Goal: Information Seeking & Learning: Check status

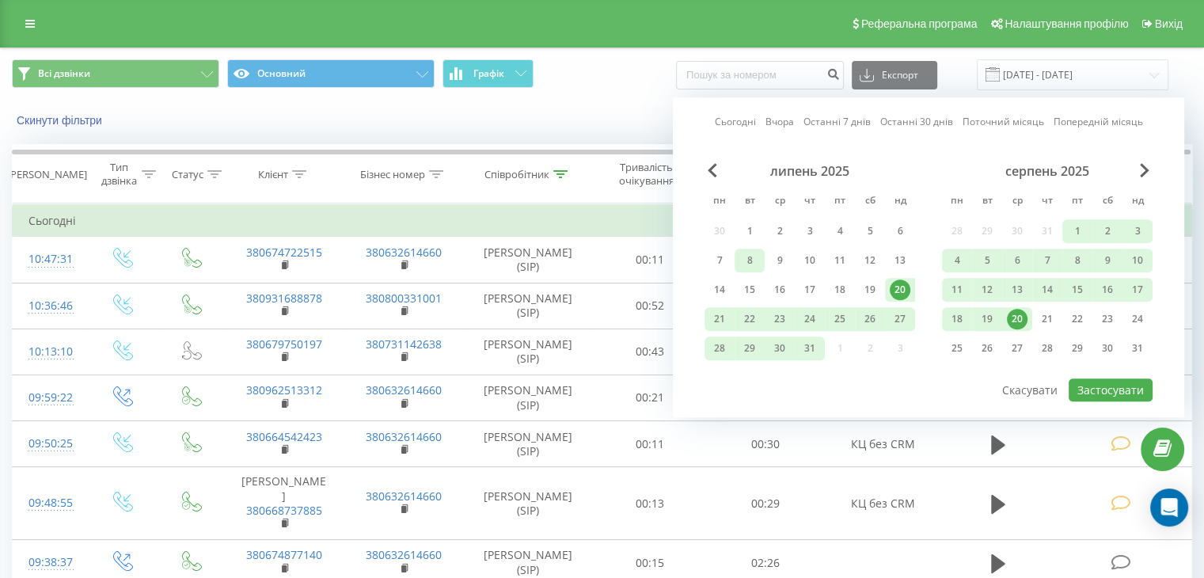
click at [750, 260] on div "8" at bounding box center [749, 260] width 21 height 21
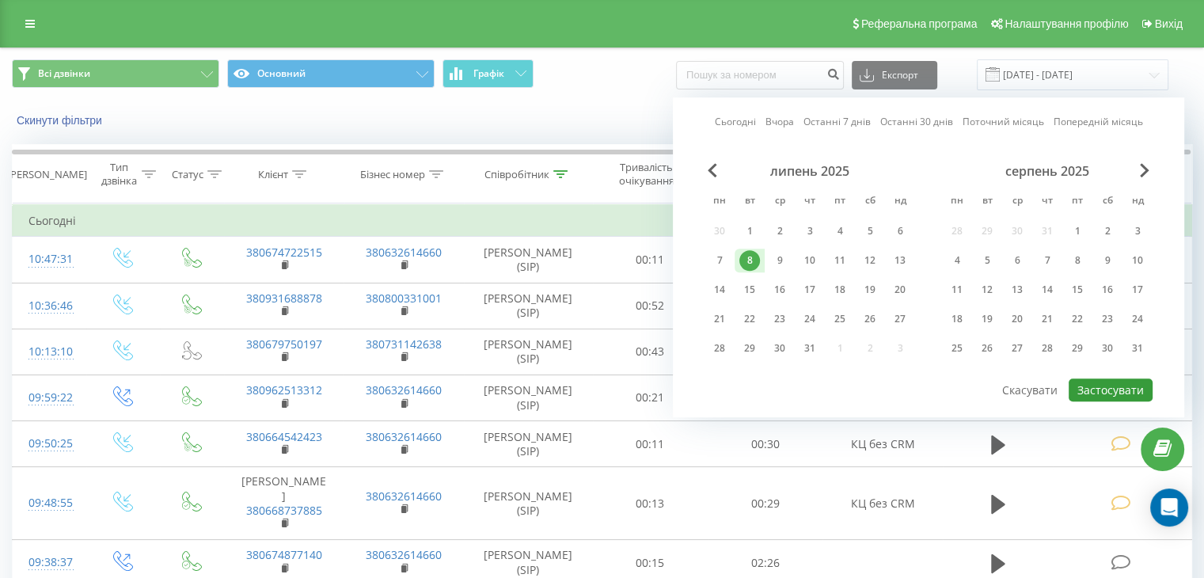
click at [1095, 382] on button "Застосувати" at bounding box center [1111, 389] width 84 height 23
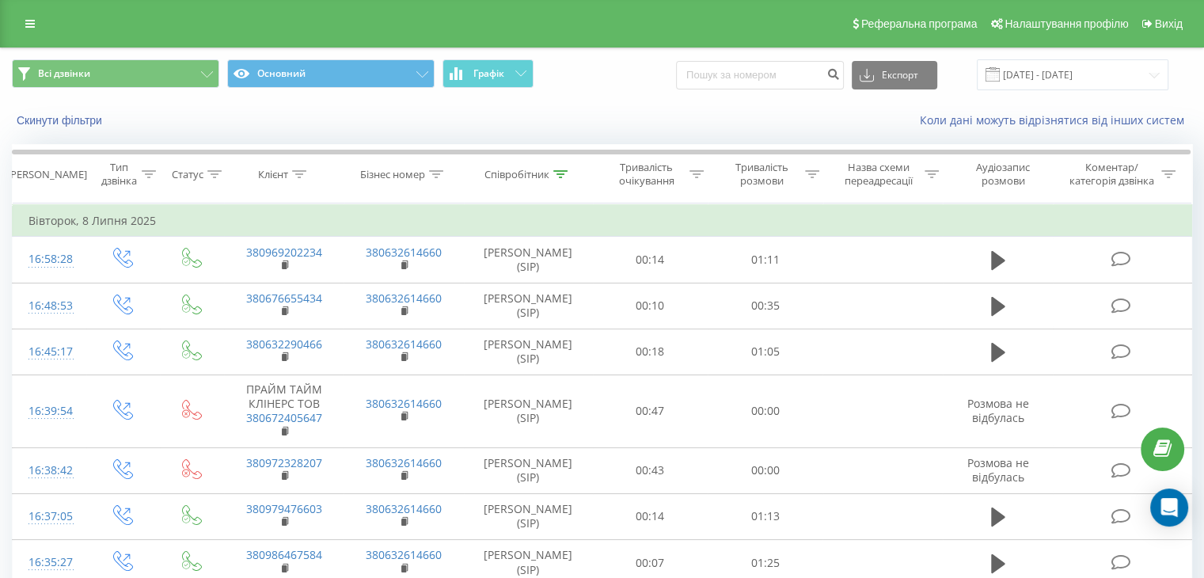
click at [1124, 93] on div "Всі дзвінки Основний Графік Експорт .csv .xls .xlsx 08.07.2025 - 08.07.2025" at bounding box center [602, 74] width 1202 height 53
click at [1129, 85] on input "08.07.2025 - 08.07.2025" at bounding box center [1073, 74] width 192 height 31
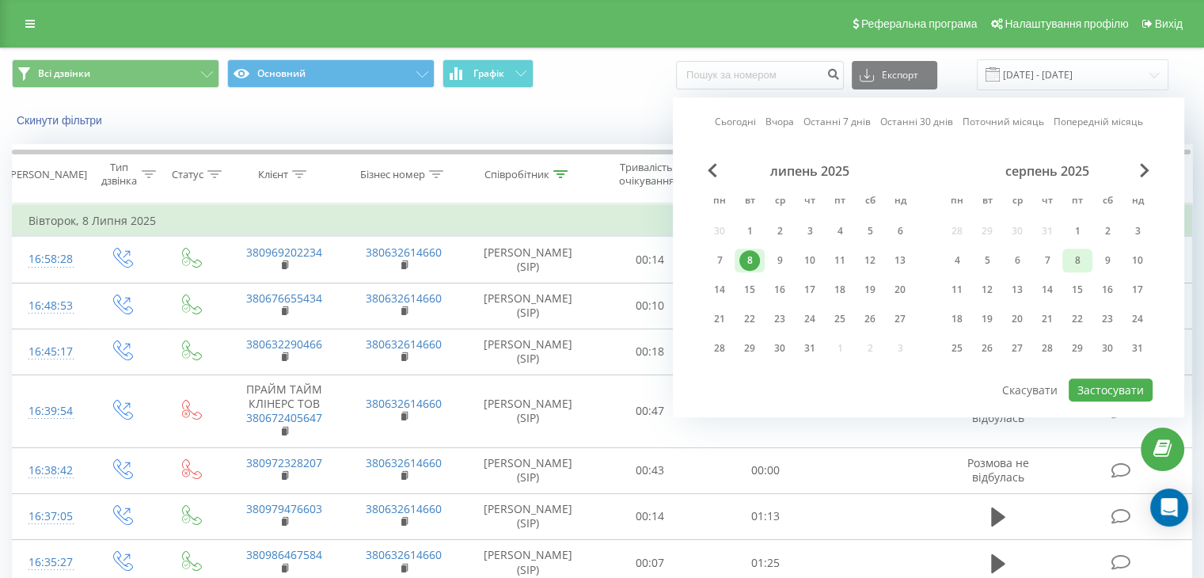
click at [1080, 254] on div "8" at bounding box center [1077, 260] width 21 height 21
click at [1099, 382] on button "Застосувати" at bounding box center [1111, 389] width 84 height 23
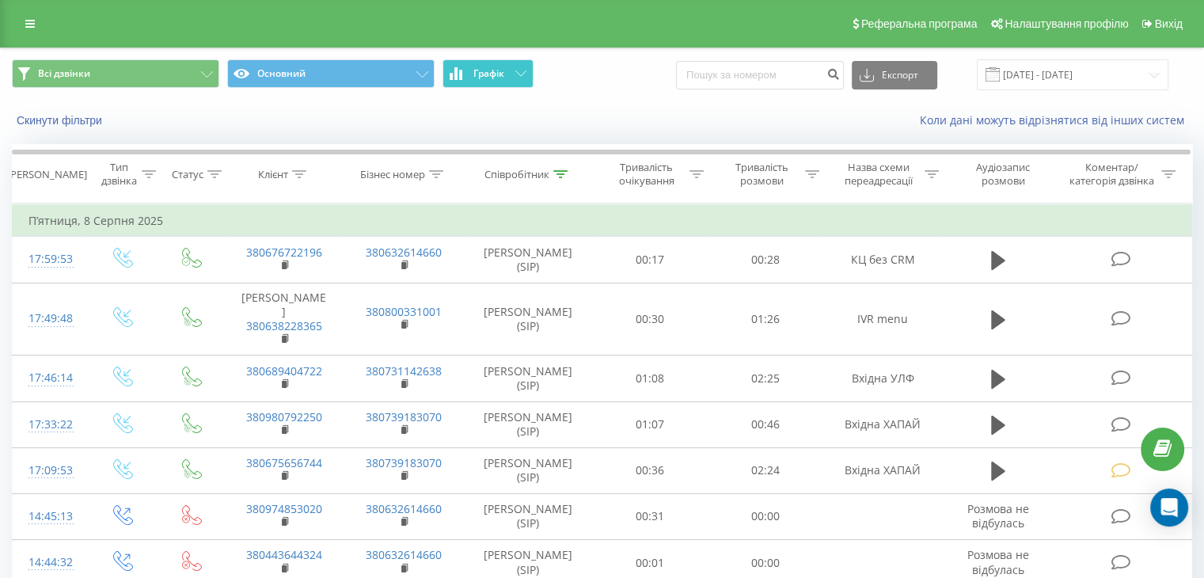
click at [517, 74] on icon at bounding box center [520, 73] width 11 height 6
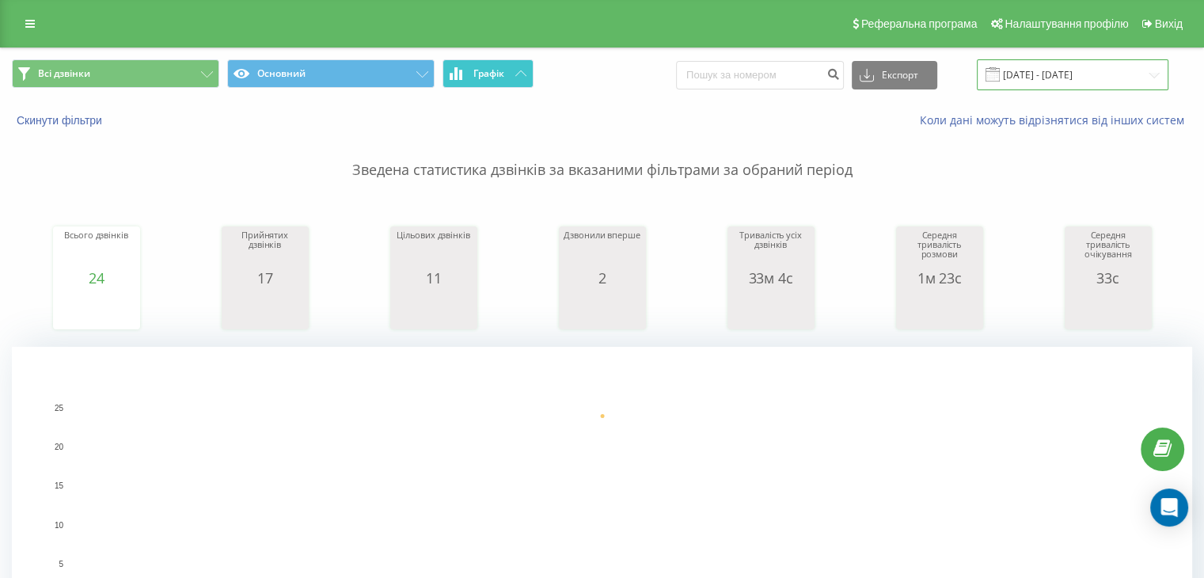
click at [1164, 72] on input "08.08.2025 - 08.08.2025" at bounding box center [1073, 74] width 192 height 31
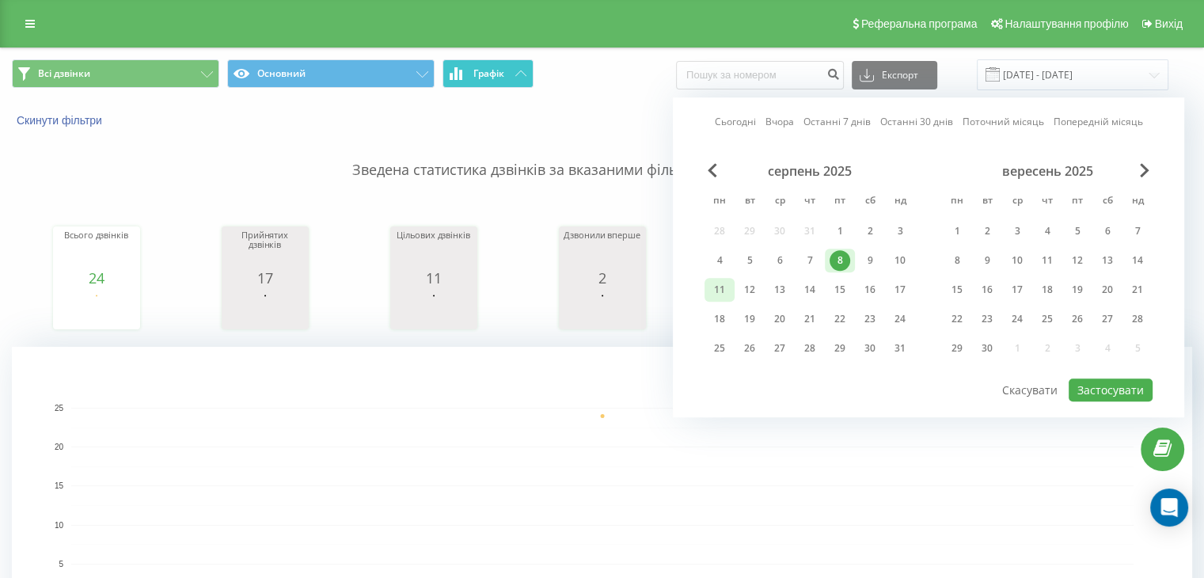
click at [727, 287] on div "11" at bounding box center [719, 289] width 21 height 21
click at [1103, 382] on button "Застосувати" at bounding box center [1111, 389] width 84 height 23
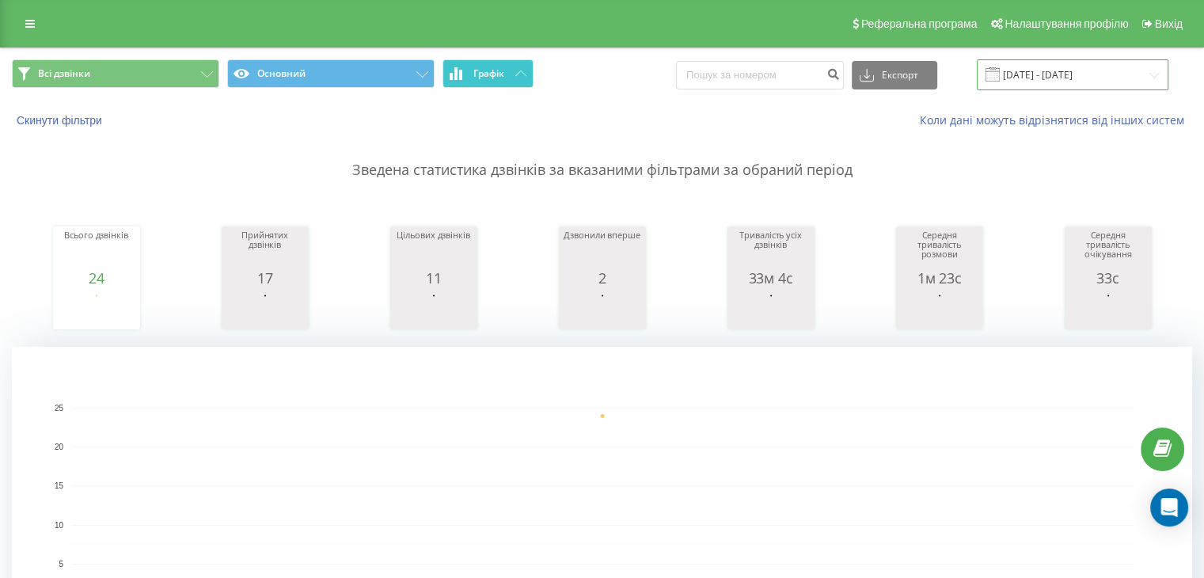
click at [1147, 78] on input "[DATE] - [DATE]" at bounding box center [1073, 74] width 192 height 31
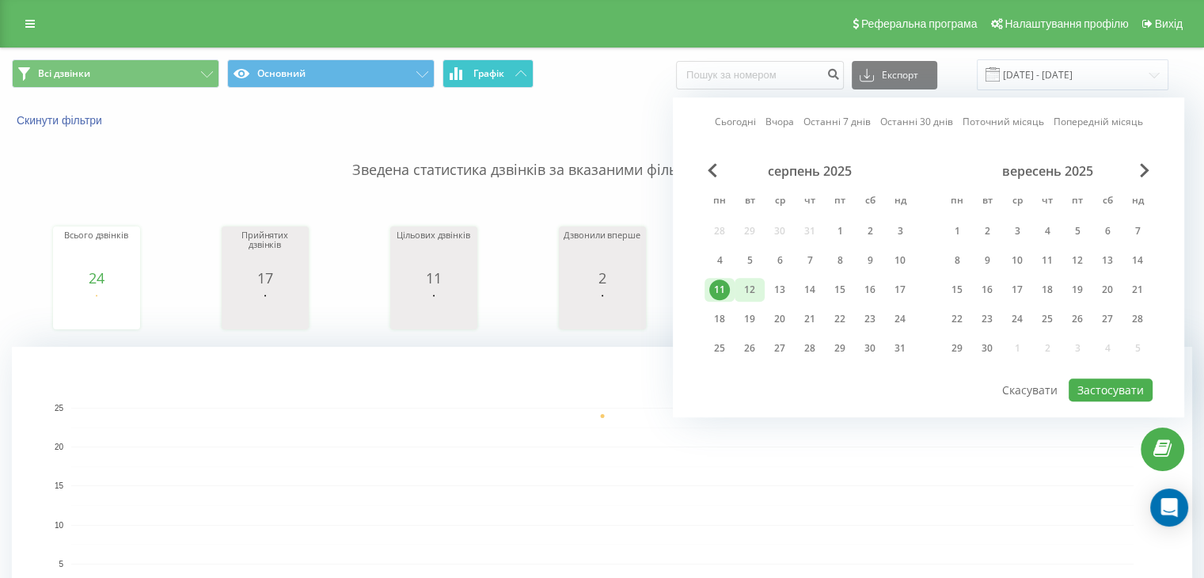
click at [747, 289] on div "12" at bounding box center [749, 289] width 21 height 21
click at [1114, 388] on button "Застосувати" at bounding box center [1111, 389] width 84 height 23
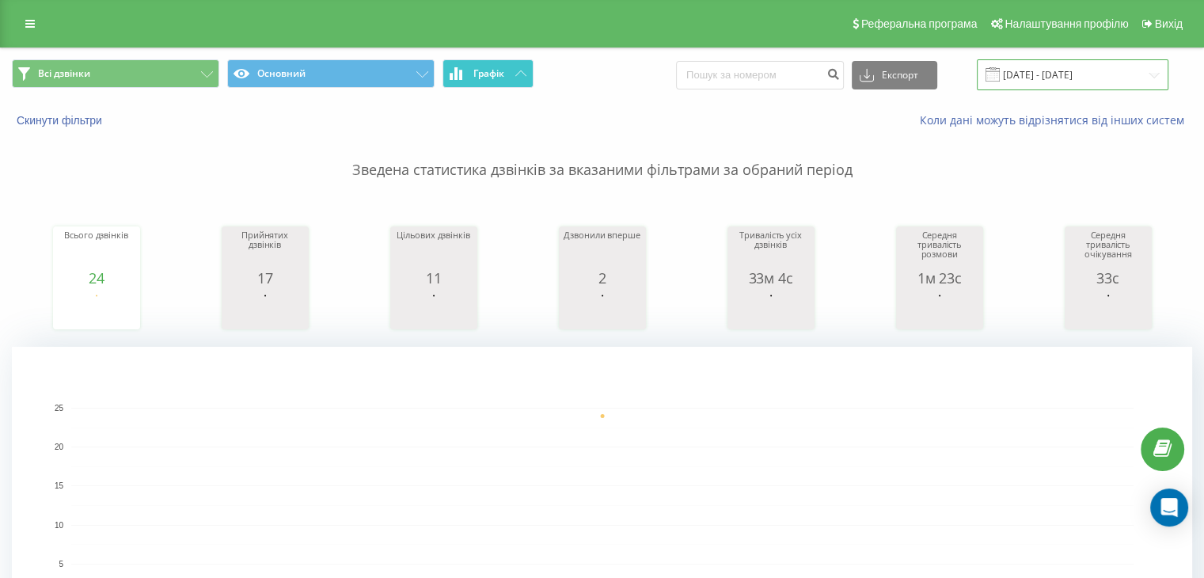
click at [1141, 71] on input "[DATE] - [DATE]" at bounding box center [1073, 74] width 192 height 31
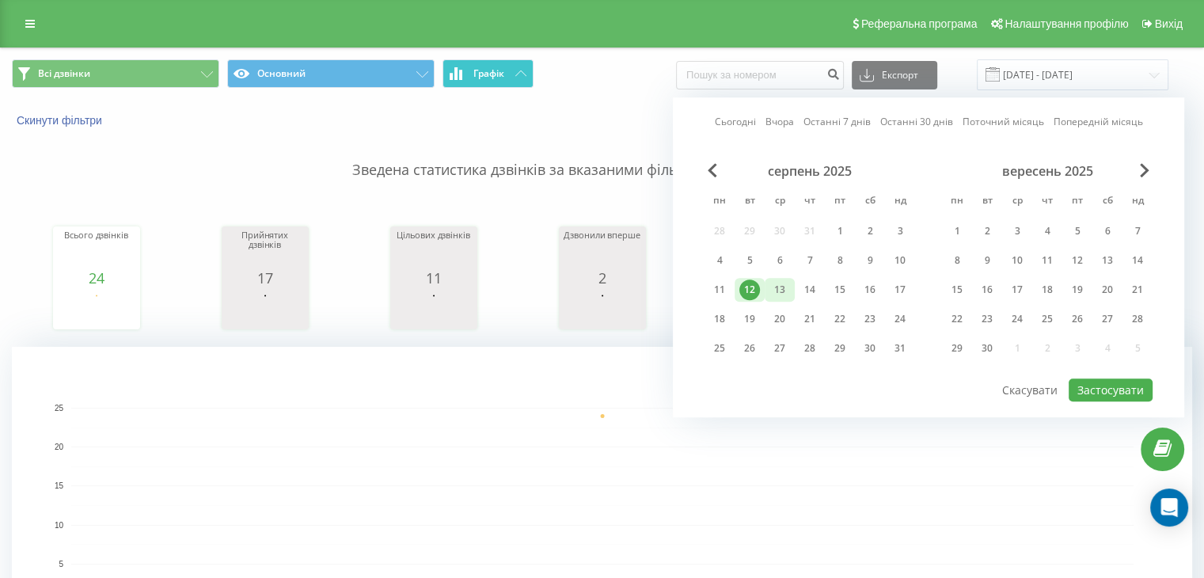
click at [780, 287] on div "13" at bounding box center [779, 289] width 21 height 21
click at [1088, 391] on button "Застосувати" at bounding box center [1111, 389] width 84 height 23
type input "[DATE] - [DATE]"
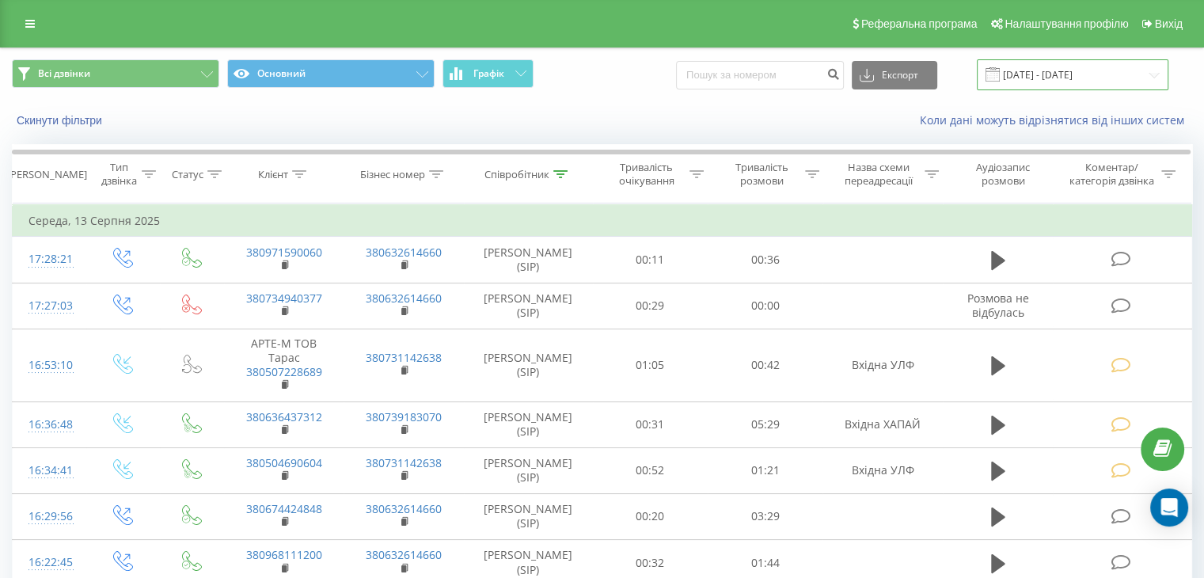
click at [1152, 80] on input "[DATE] - [DATE]" at bounding box center [1073, 74] width 192 height 31
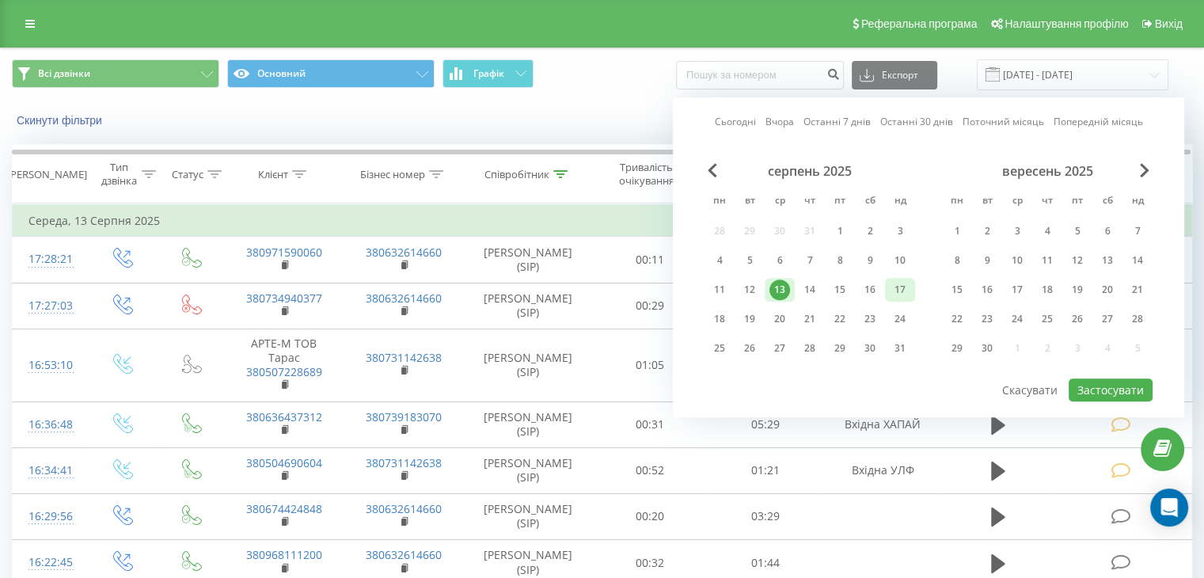
click at [894, 287] on div "17" at bounding box center [900, 289] width 21 height 21
click at [1091, 385] on button "Застосувати" at bounding box center [1111, 389] width 84 height 23
type input "[DATE] - [DATE]"
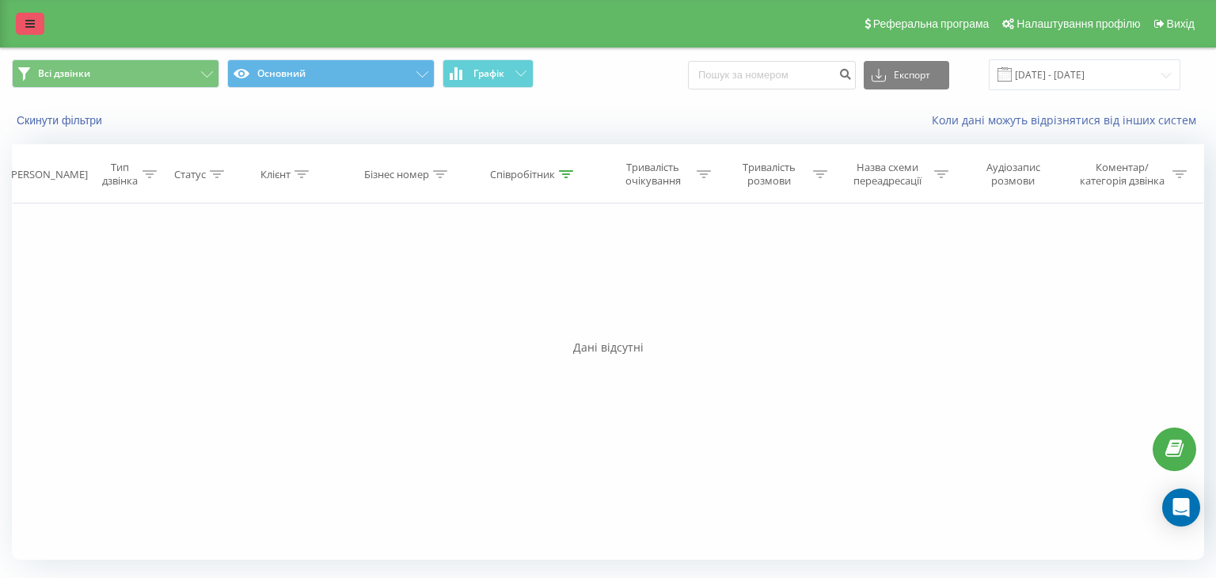
click at [36, 33] on link at bounding box center [30, 24] width 28 height 22
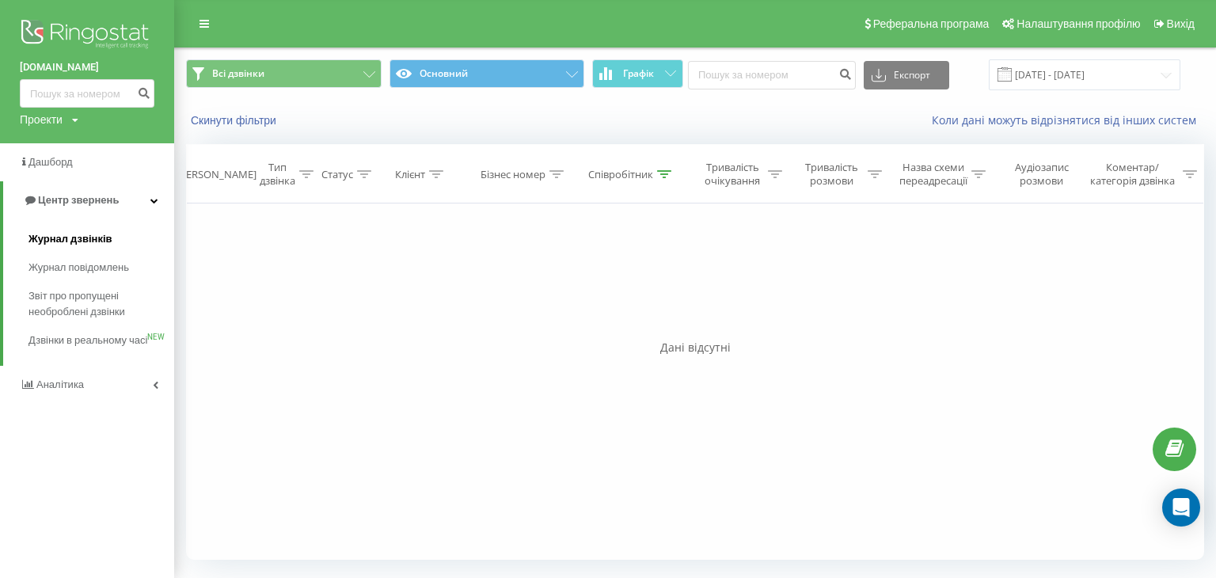
click at [63, 232] on span "Журнал дзвінків" at bounding box center [70, 239] width 84 height 16
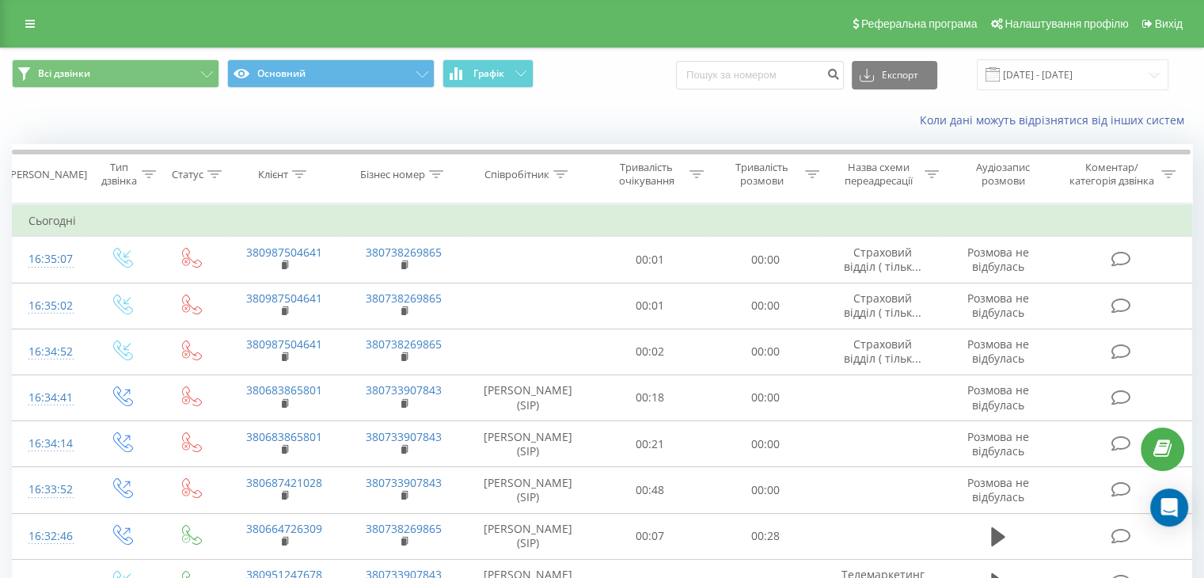
click at [1171, 80] on div "Всі дзвінки Основний Графік Експорт .csv .xls .xlsx [DATE] - [DATE]" at bounding box center [602, 74] width 1180 height 31
click at [1152, 80] on input "[DATE] - [DATE]" at bounding box center [1073, 74] width 192 height 31
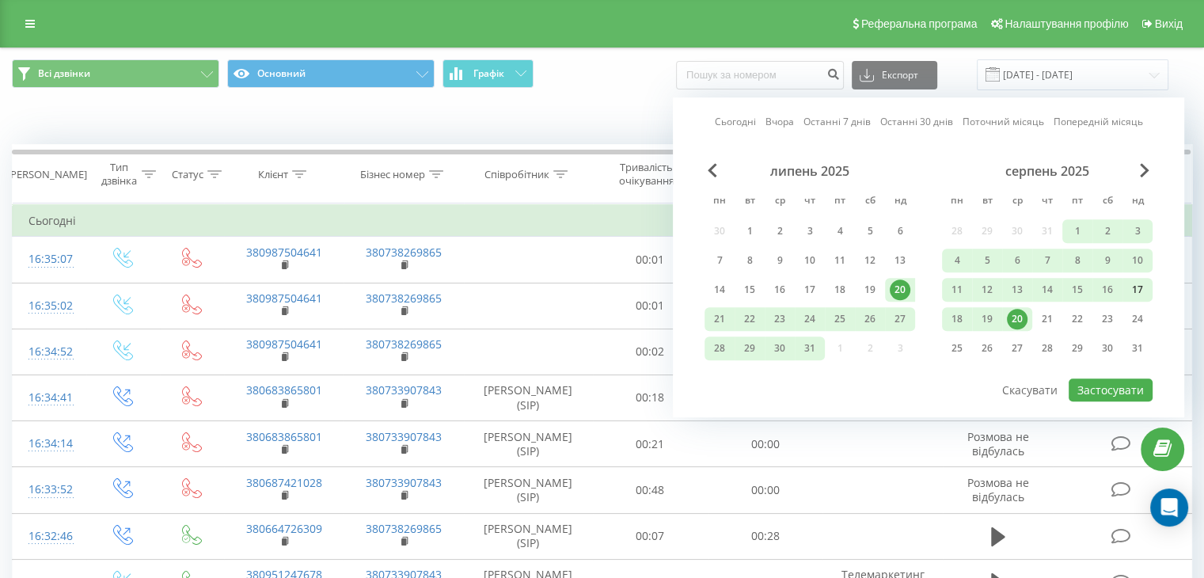
click at [1134, 283] on div "17" at bounding box center [1137, 289] width 21 height 21
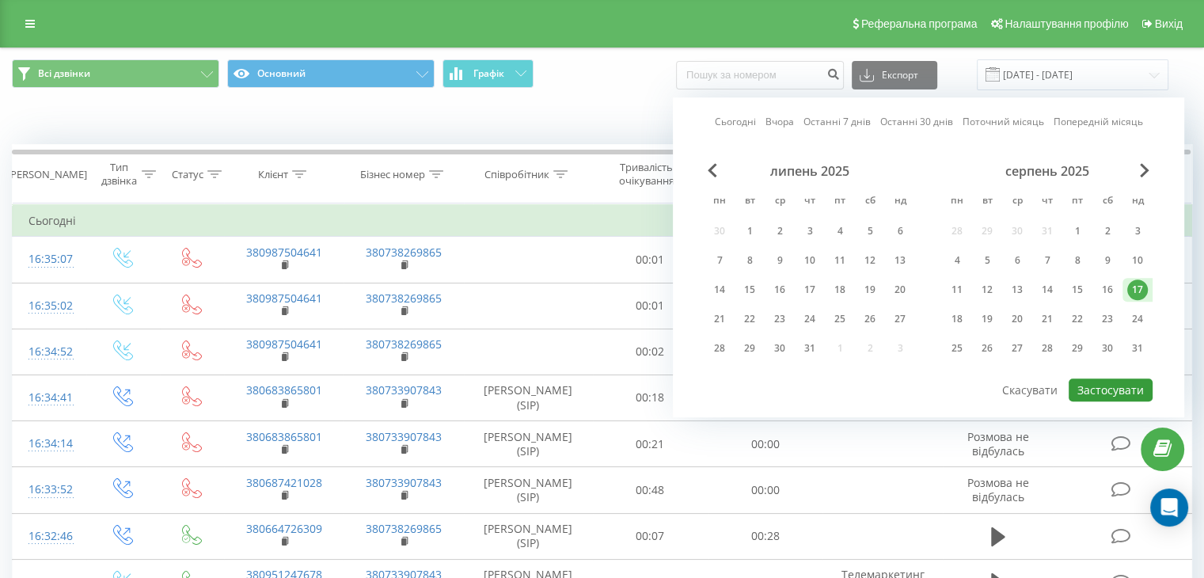
click at [1084, 387] on button "Застосувати" at bounding box center [1111, 389] width 84 height 23
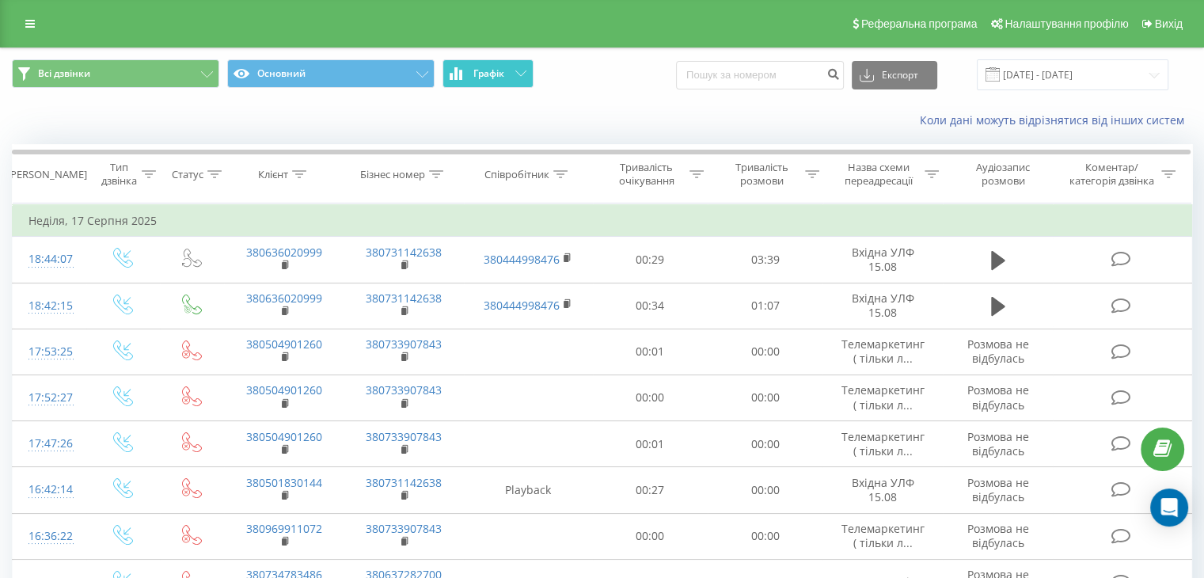
drag, startPoint x: 484, startPoint y: 70, endPoint x: 477, endPoint y: 85, distance: 16.3
click at [484, 70] on span "Графік" at bounding box center [488, 73] width 31 height 11
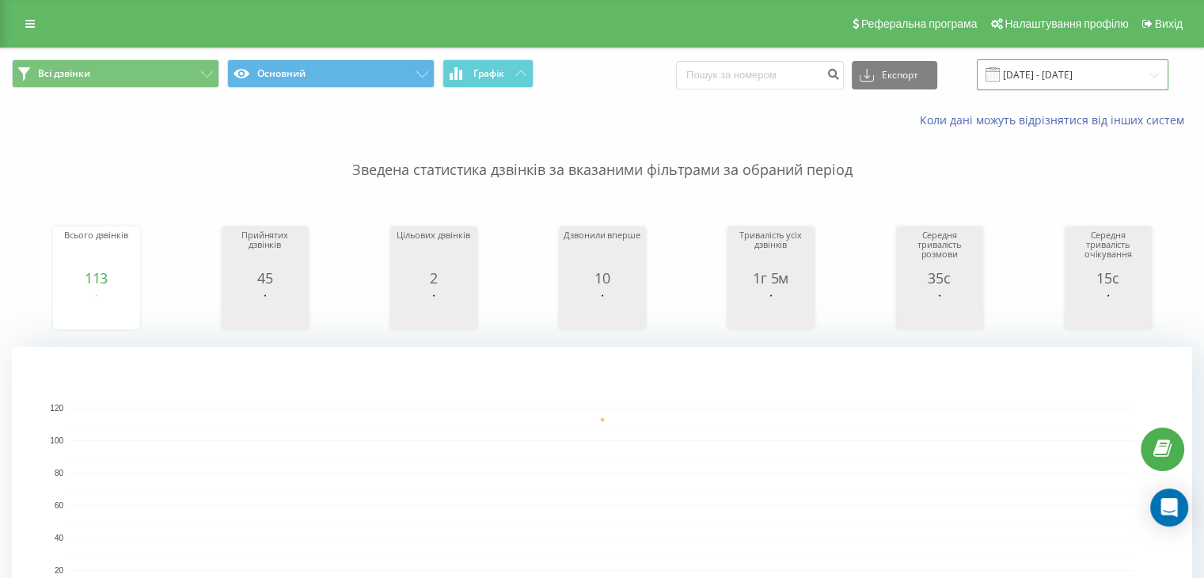
click at [1134, 83] on input "[DATE] - [DATE]" at bounding box center [1073, 74] width 192 height 31
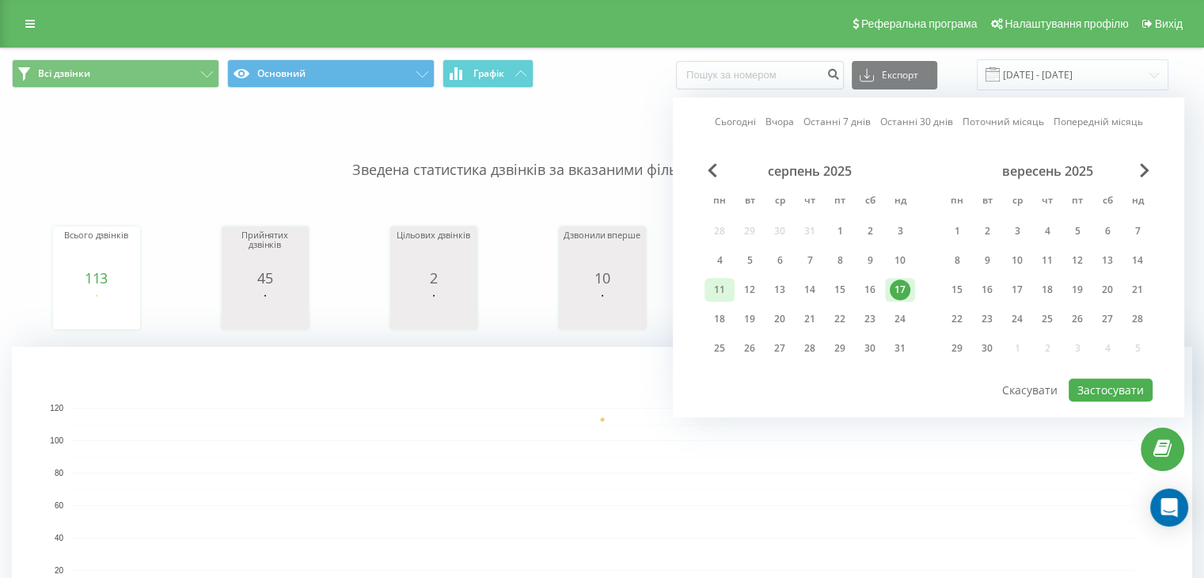
click at [726, 288] on div "11" at bounding box center [719, 289] width 21 height 21
click at [1126, 392] on button "Застосувати" at bounding box center [1111, 389] width 84 height 23
type input "[DATE] - [DATE]"
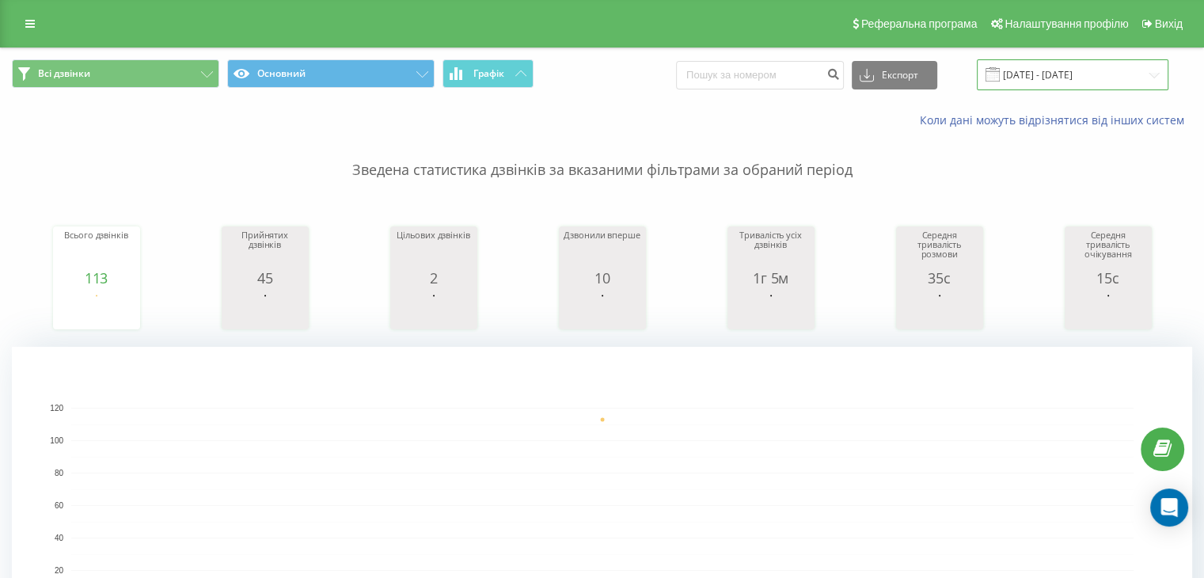
click at [1156, 82] on input "[DATE] - [DATE]" at bounding box center [1073, 74] width 192 height 31
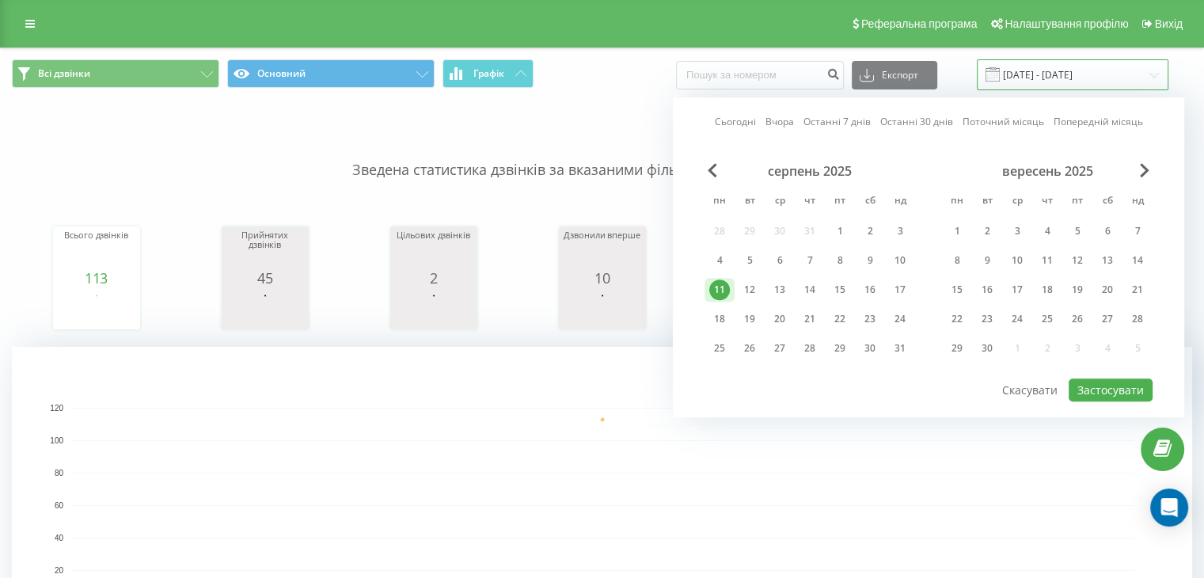
click at [1152, 72] on input "[DATE] - [DATE]" at bounding box center [1073, 74] width 192 height 31
click at [514, 79] on button "Графік" at bounding box center [487, 73] width 91 height 28
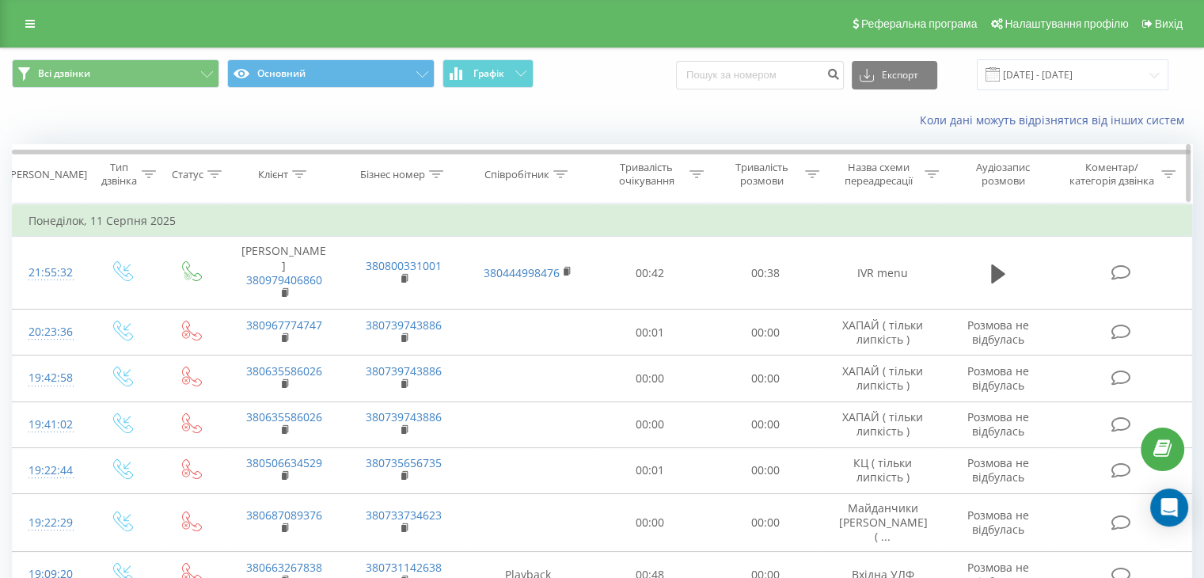
click at [567, 173] on div "Співробітник" at bounding box center [528, 174] width 129 height 13
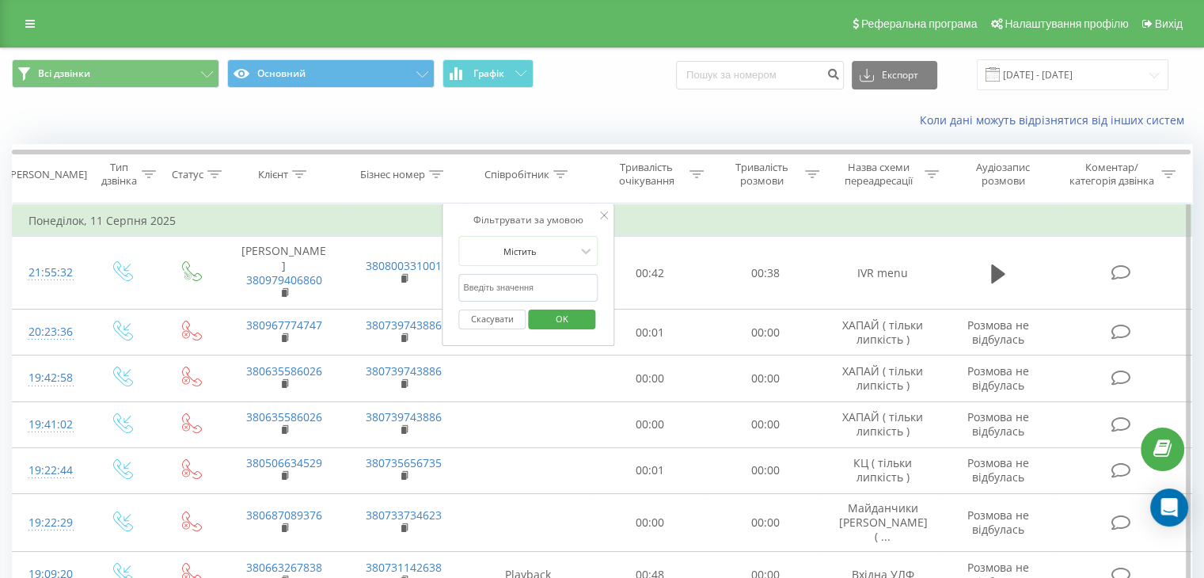
click at [533, 291] on input "text" at bounding box center [527, 288] width 139 height 28
type input "шилко"
click at [547, 313] on span "OK" at bounding box center [562, 318] width 44 height 25
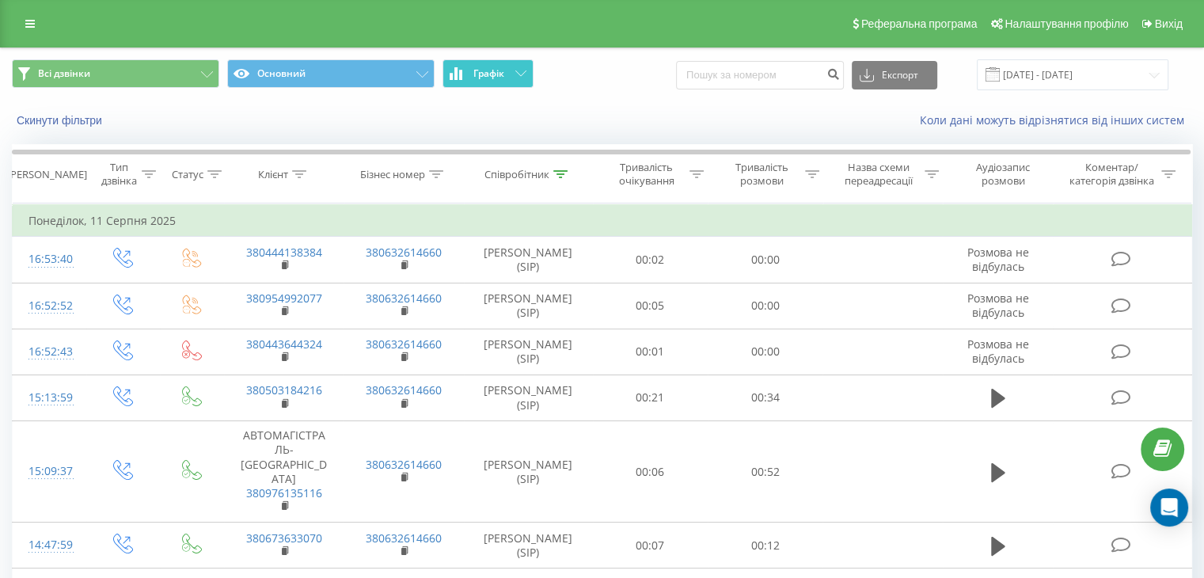
click at [513, 85] on button "Графік" at bounding box center [487, 73] width 91 height 28
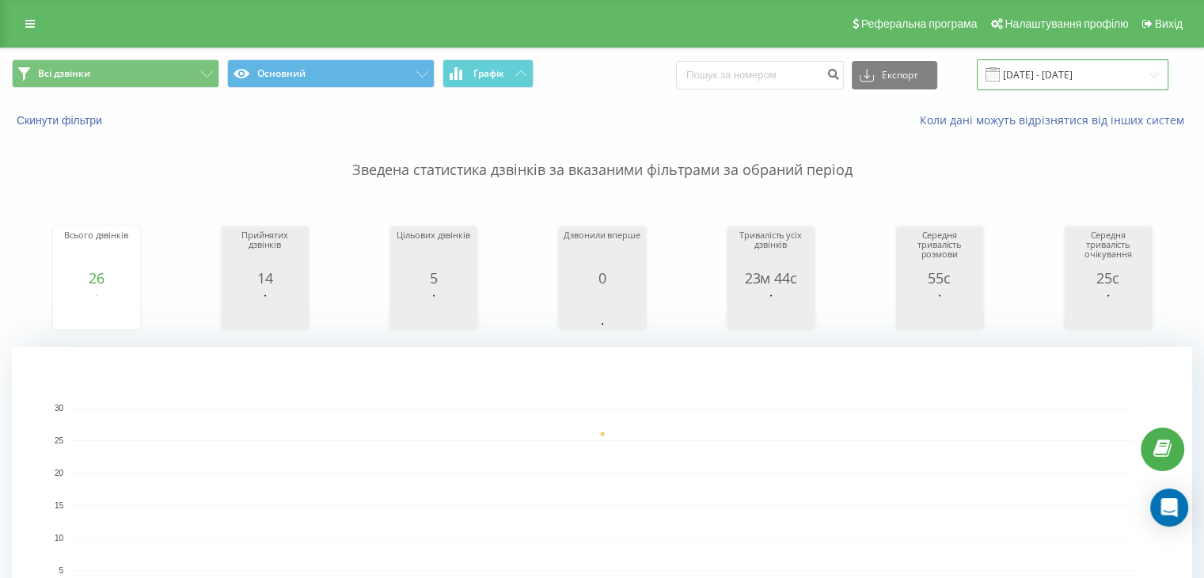
drag, startPoint x: 1141, startPoint y: 69, endPoint x: 1133, endPoint y: 77, distance: 10.6
click at [1141, 69] on input "[DATE] - [DATE]" at bounding box center [1073, 74] width 192 height 31
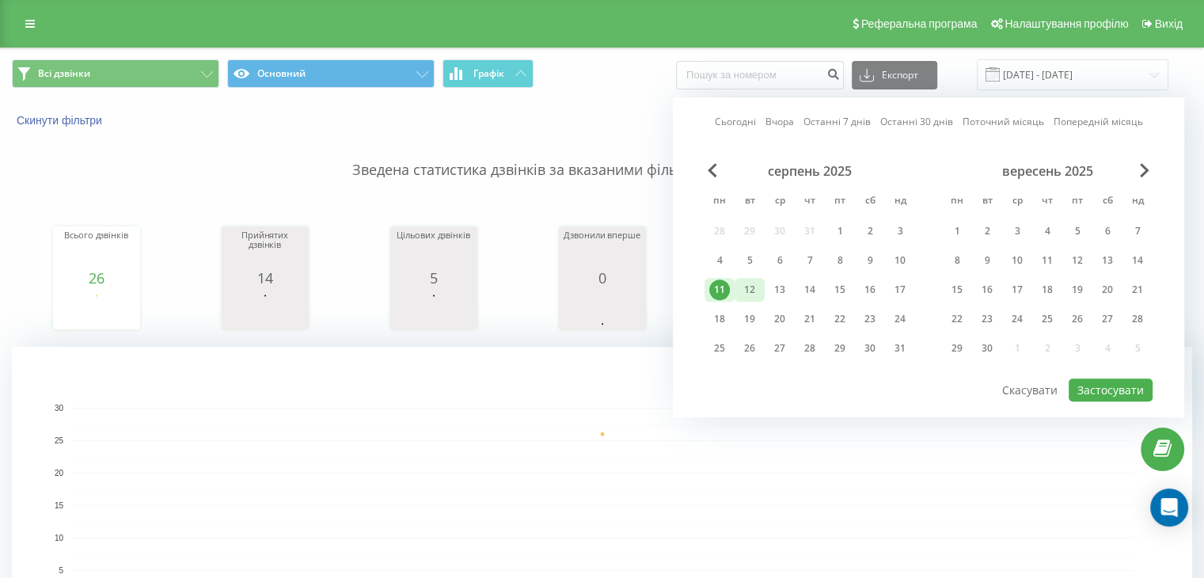
click at [747, 283] on div "12" at bounding box center [749, 289] width 21 height 21
click at [1130, 385] on button "Застосувати" at bounding box center [1111, 389] width 84 height 23
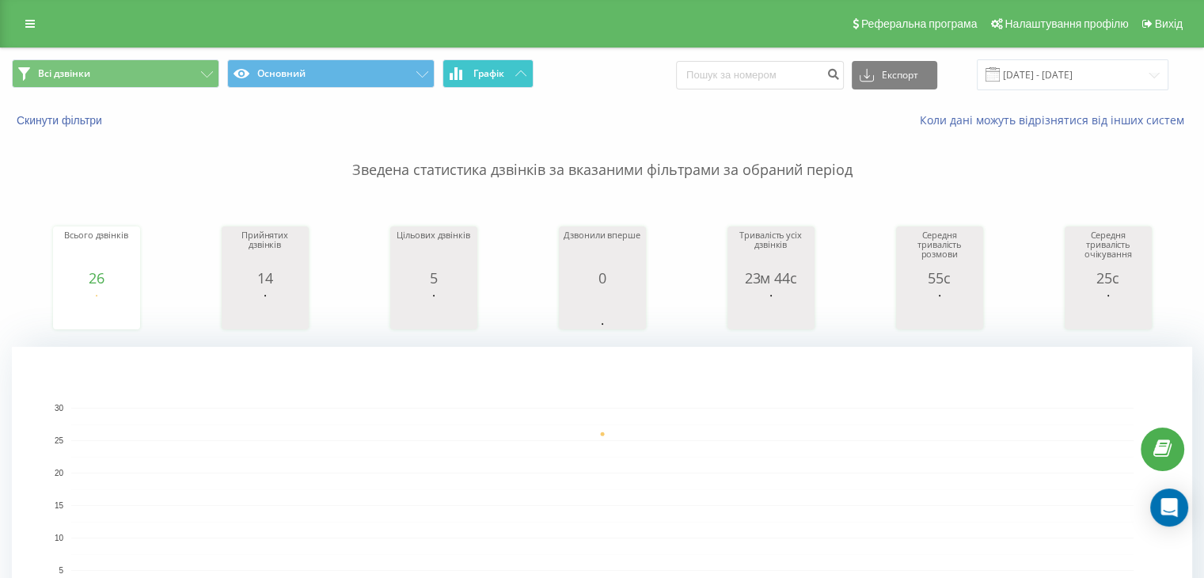
click at [533, 76] on button "Графік" at bounding box center [487, 73] width 91 height 28
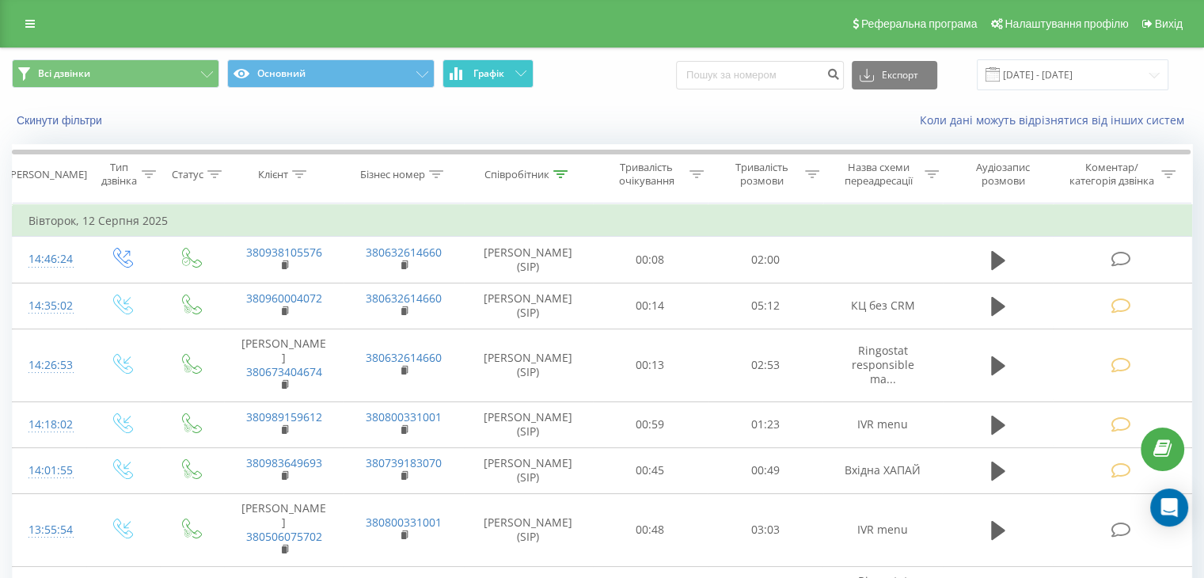
click at [522, 76] on icon at bounding box center [520, 73] width 11 height 6
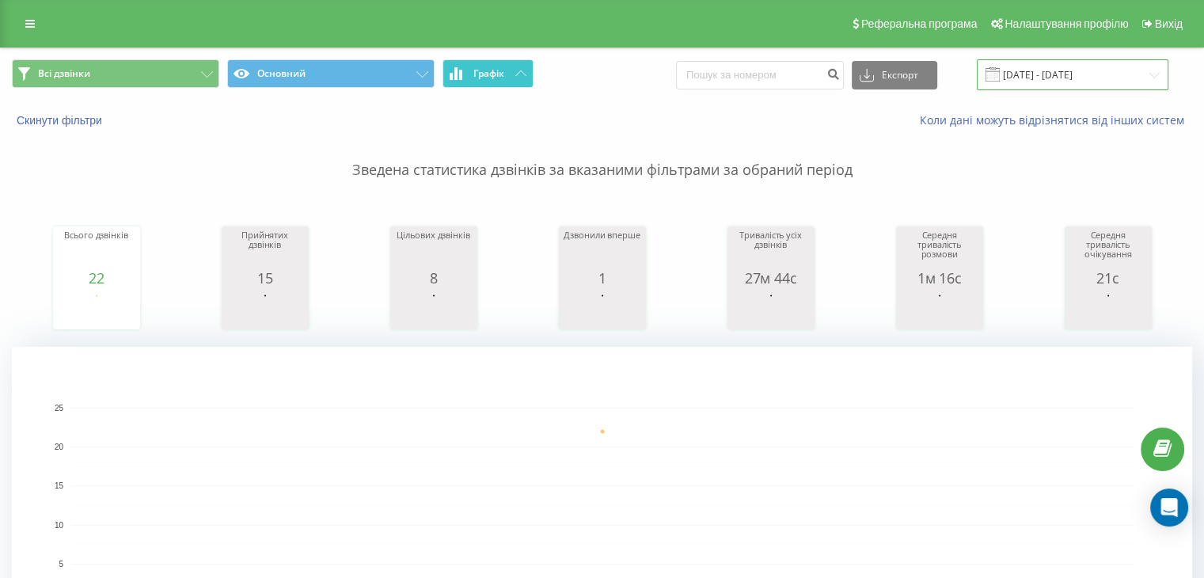
click at [1168, 78] on input "[DATE] - [DATE]" at bounding box center [1073, 74] width 192 height 31
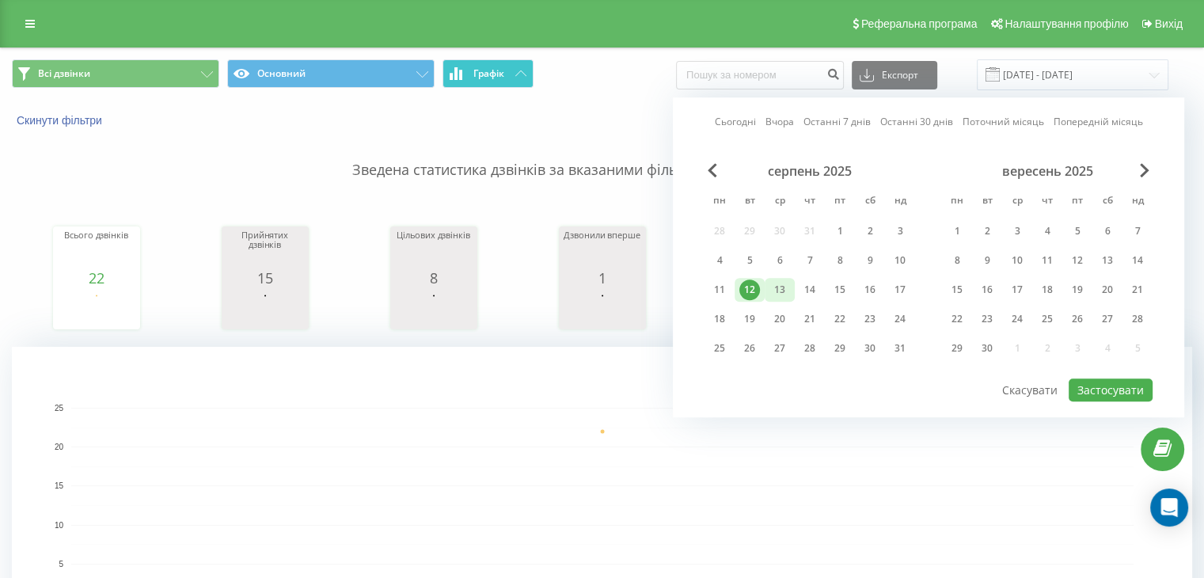
click at [779, 293] on div "13" at bounding box center [779, 289] width 21 height 21
click at [1094, 390] on button "Застосувати" at bounding box center [1111, 389] width 84 height 23
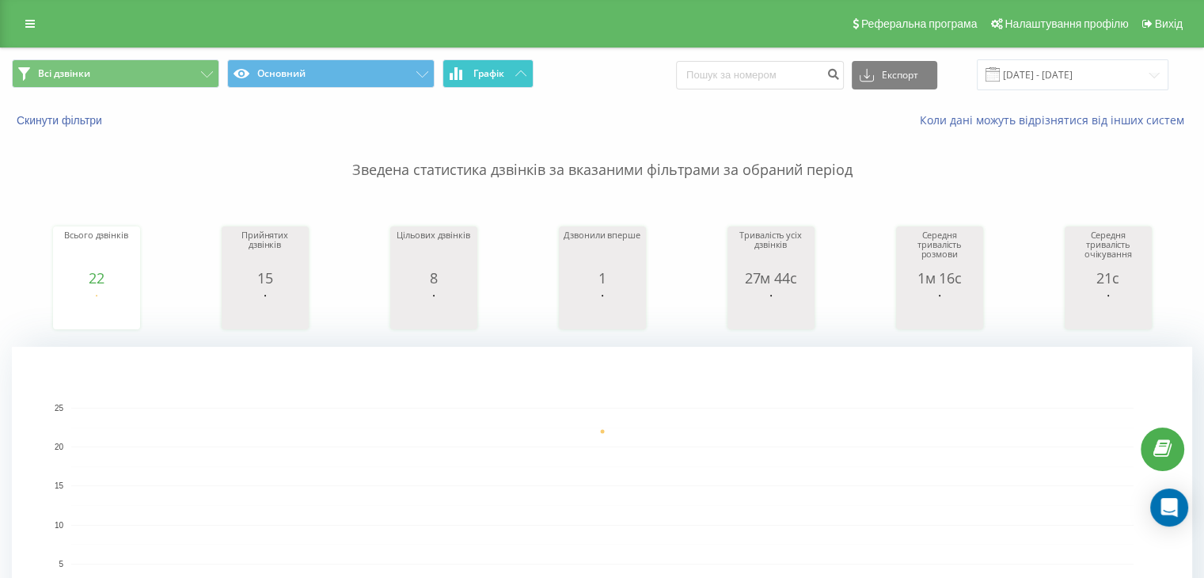
click at [512, 67] on button "Графік" at bounding box center [487, 73] width 91 height 28
click at [518, 73] on icon at bounding box center [520, 73] width 11 height 6
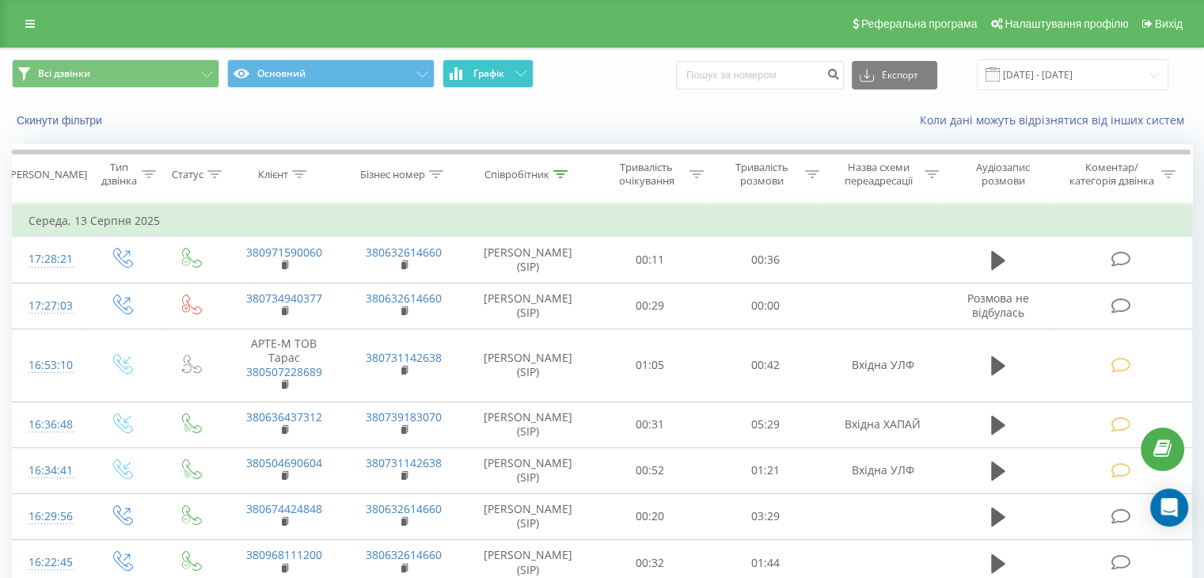
click at [518, 73] on icon at bounding box center [520, 73] width 11 height 6
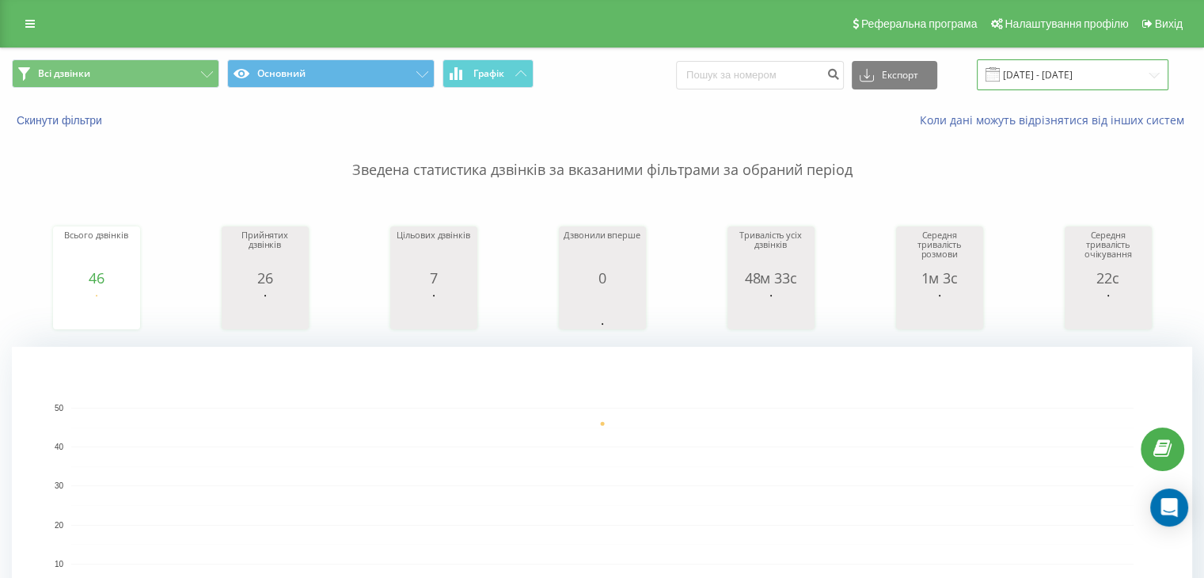
click at [1159, 87] on input "[DATE] - [DATE]" at bounding box center [1073, 74] width 192 height 31
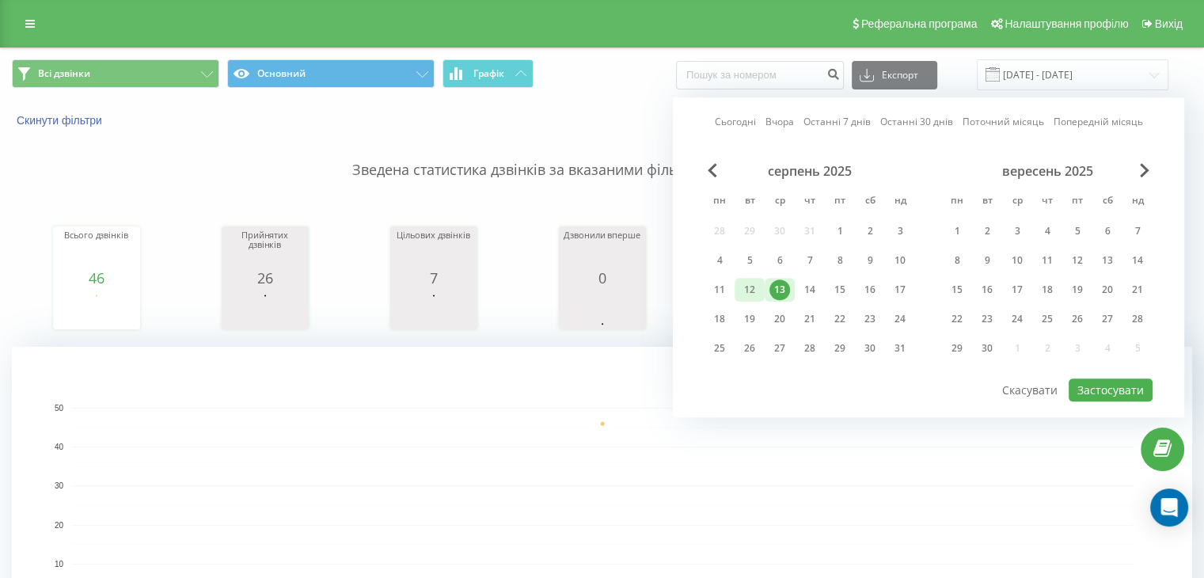
click at [759, 290] on div "12" at bounding box center [749, 289] width 21 height 21
drag, startPoint x: 1104, startPoint y: 385, endPoint x: 956, endPoint y: 277, distance: 183.0
click at [1104, 385] on button "Застосувати" at bounding box center [1111, 389] width 84 height 23
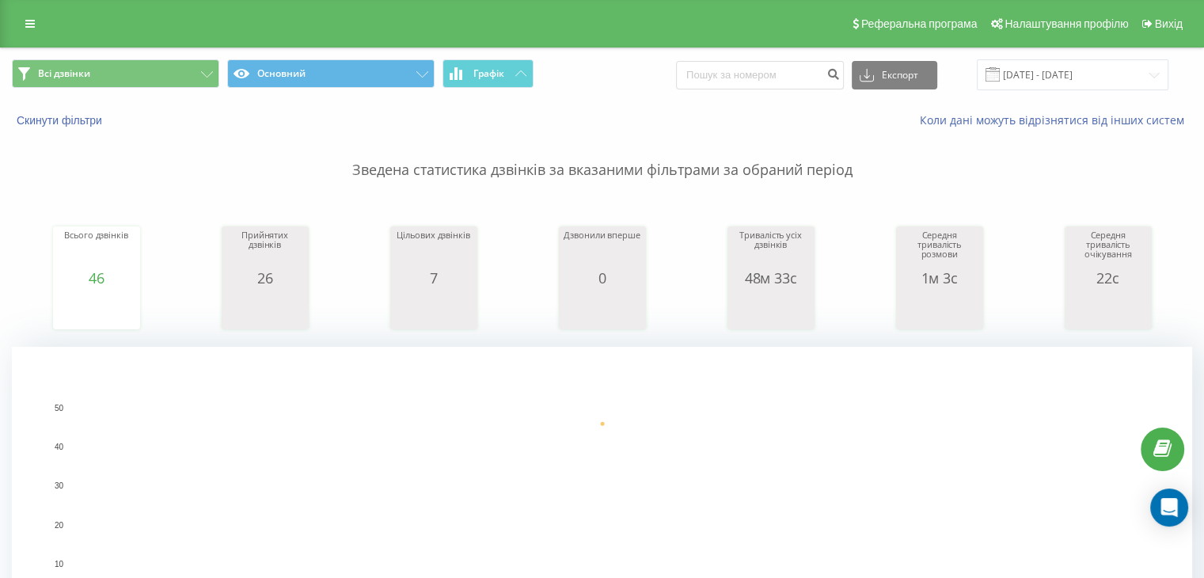
drag, startPoint x: 481, startPoint y: 92, endPoint x: 507, endPoint y: 82, distance: 27.3
click at [481, 91] on div "Всі дзвінки Основний Графік Експорт .csv .xls .xlsx [DATE] - [DATE]" at bounding box center [602, 74] width 1202 height 53
click at [511, 82] on button "Графік" at bounding box center [487, 73] width 91 height 28
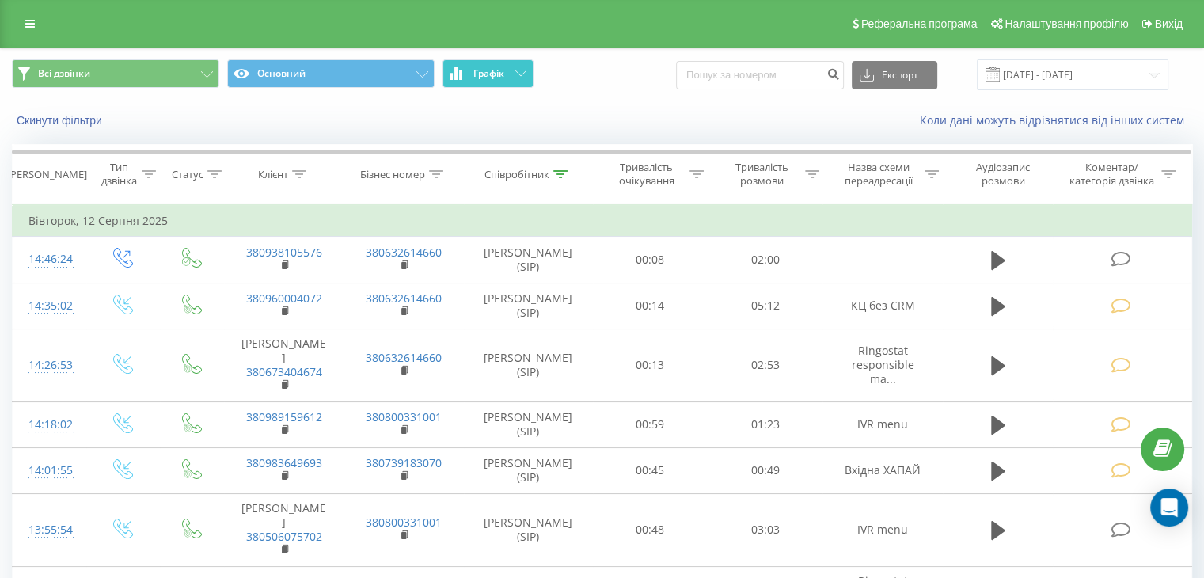
click at [519, 78] on button "Графік" at bounding box center [487, 73] width 91 height 28
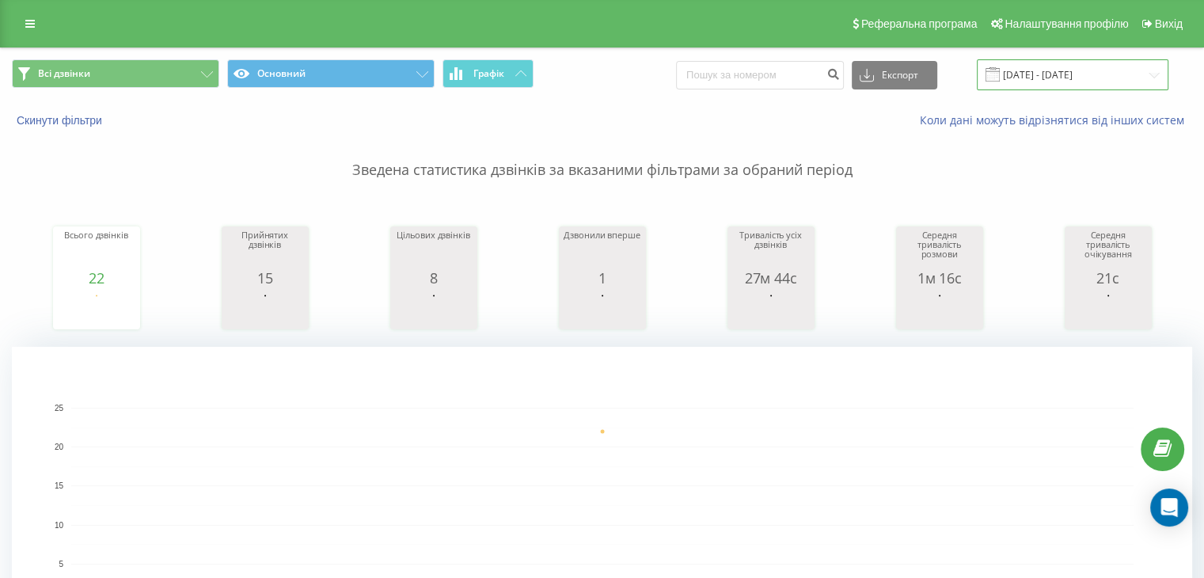
click at [1155, 74] on input "[DATE] - [DATE]" at bounding box center [1073, 74] width 192 height 31
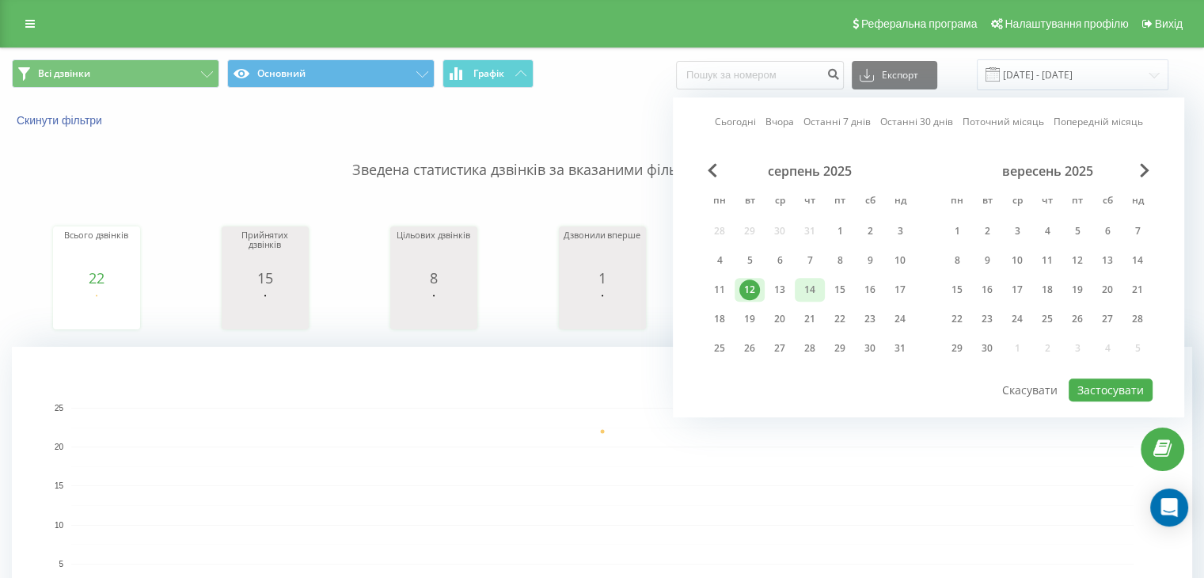
click at [821, 286] on div "14" at bounding box center [810, 290] width 30 height 24
click at [1112, 393] on button "Застосувати" at bounding box center [1111, 389] width 84 height 23
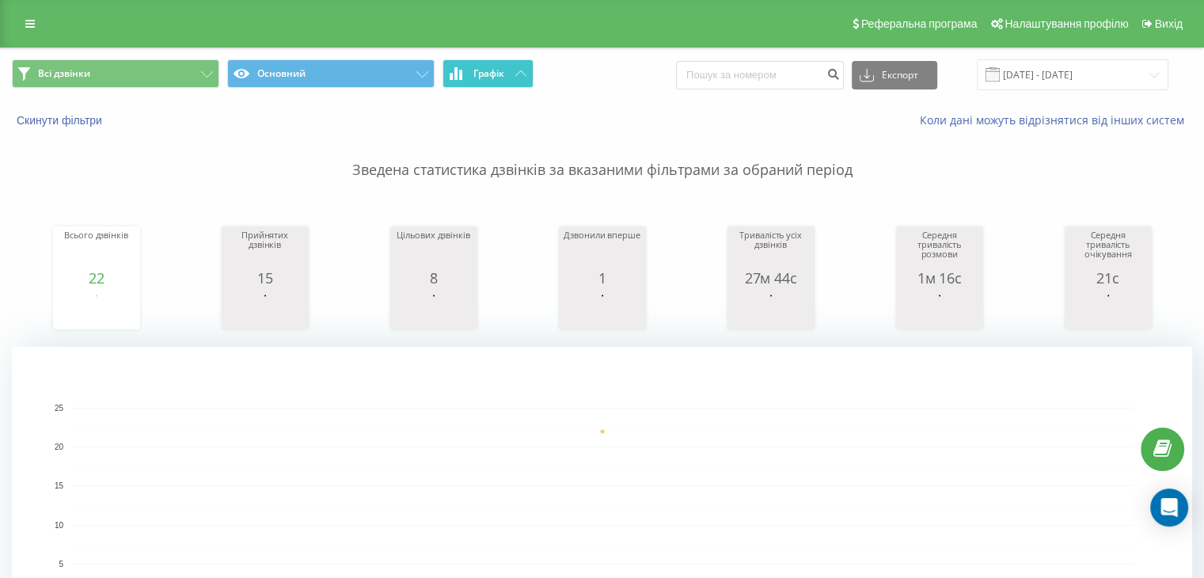
click at [507, 81] on button "Графік" at bounding box center [487, 73] width 91 height 28
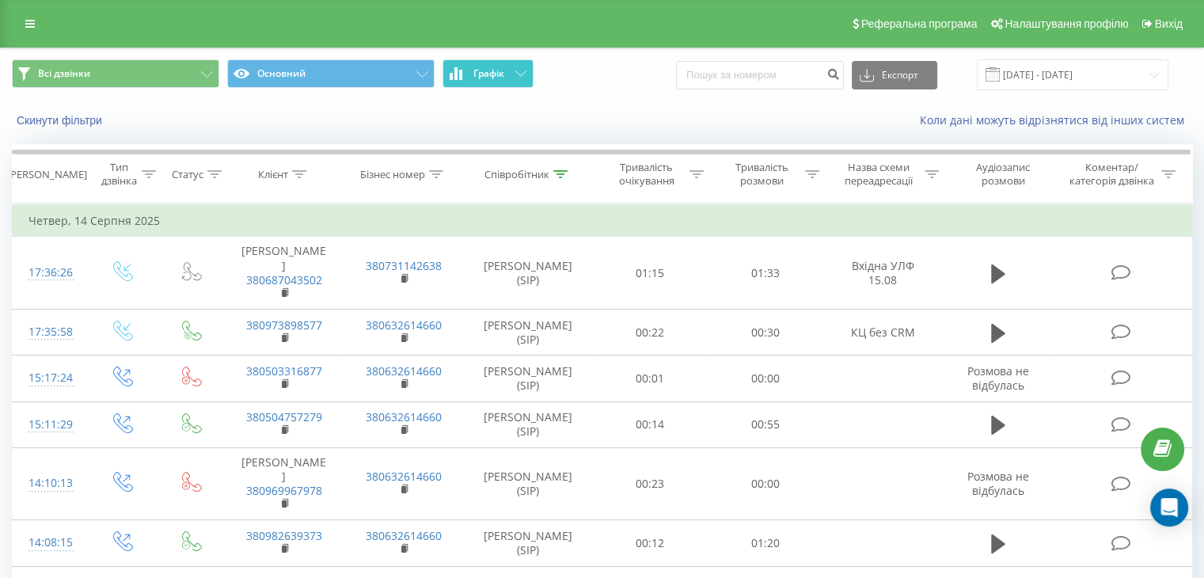
click at [507, 81] on button "Графік" at bounding box center [487, 73] width 91 height 28
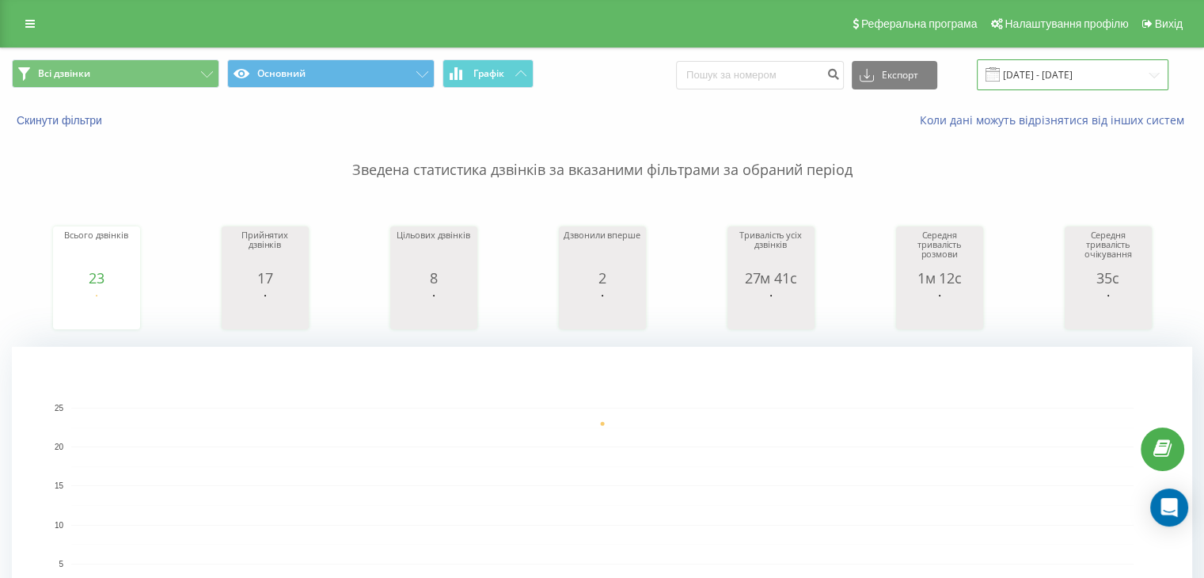
click at [1142, 67] on input "[DATE] - [DATE]" at bounding box center [1073, 74] width 192 height 31
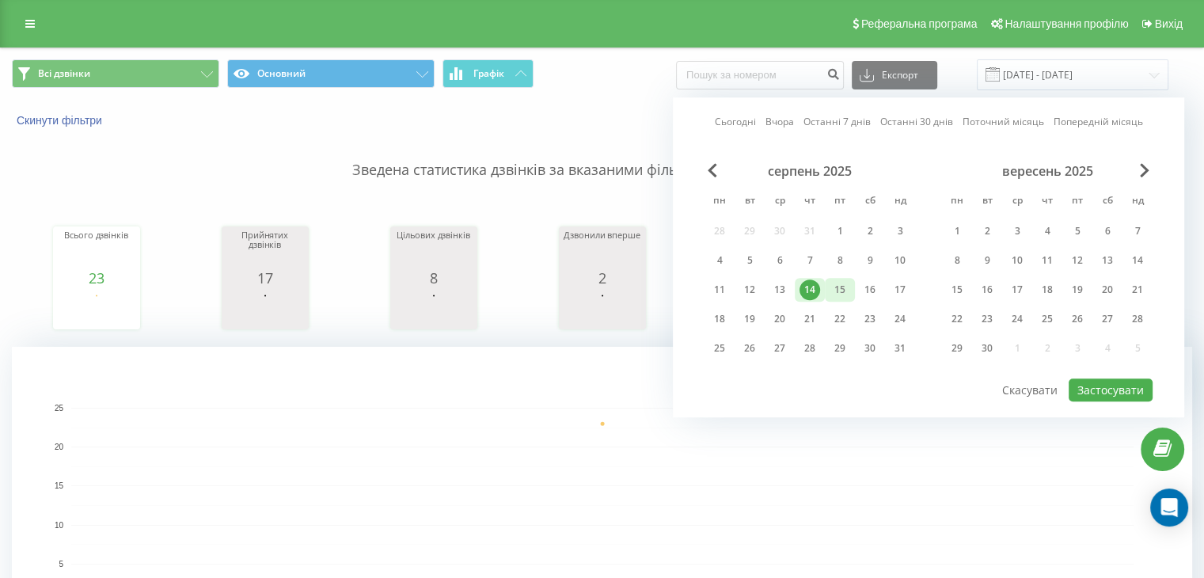
click at [832, 283] on div "15" at bounding box center [840, 289] width 21 height 21
click at [1092, 385] on button "Застосувати" at bounding box center [1111, 389] width 84 height 23
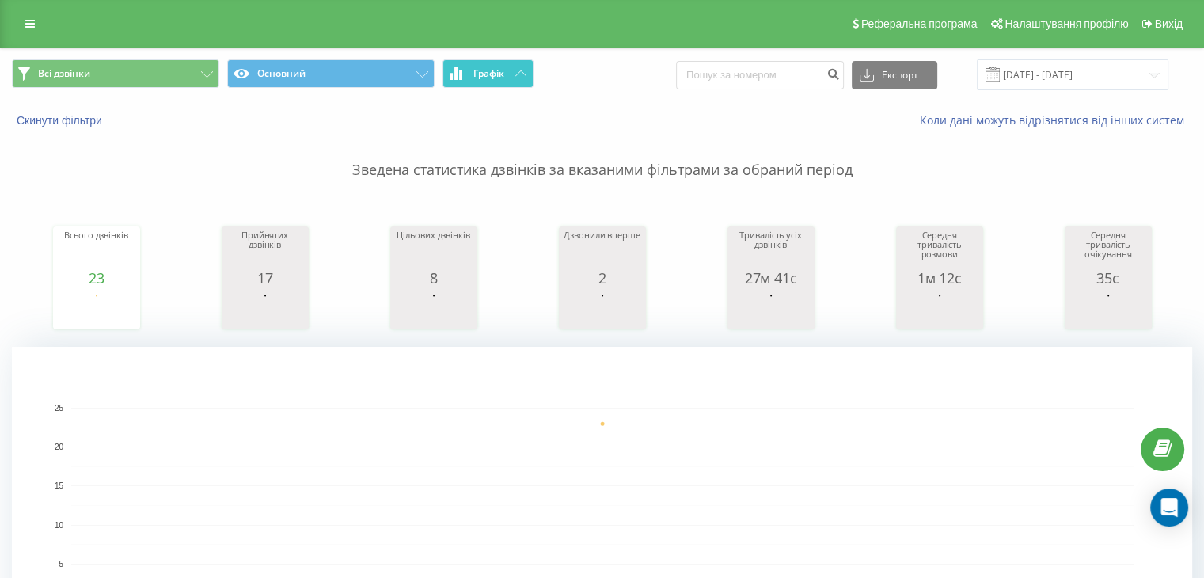
click at [468, 83] on button "Графік" at bounding box center [487, 73] width 91 height 28
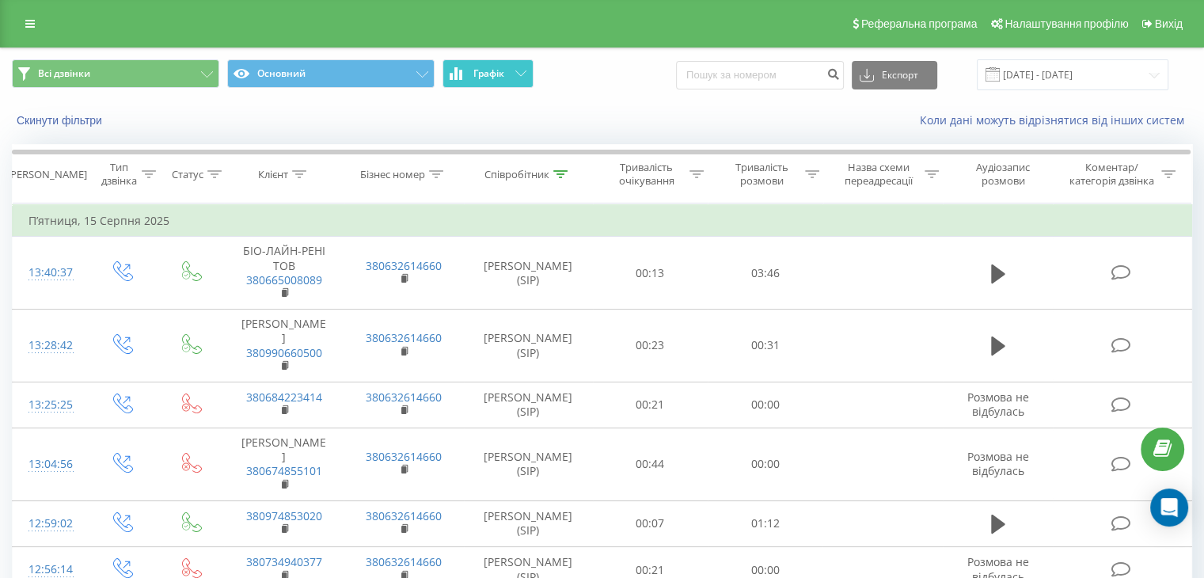
click at [468, 83] on button "Графік" at bounding box center [487, 73] width 91 height 28
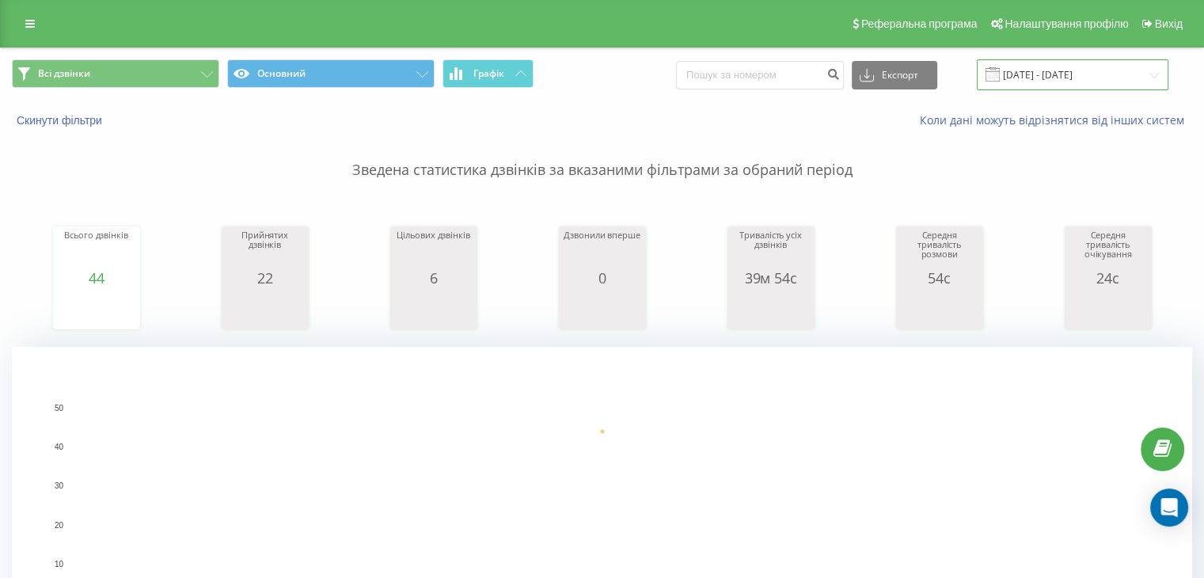
click at [1114, 70] on input "[DATE] - [DATE]" at bounding box center [1073, 74] width 192 height 31
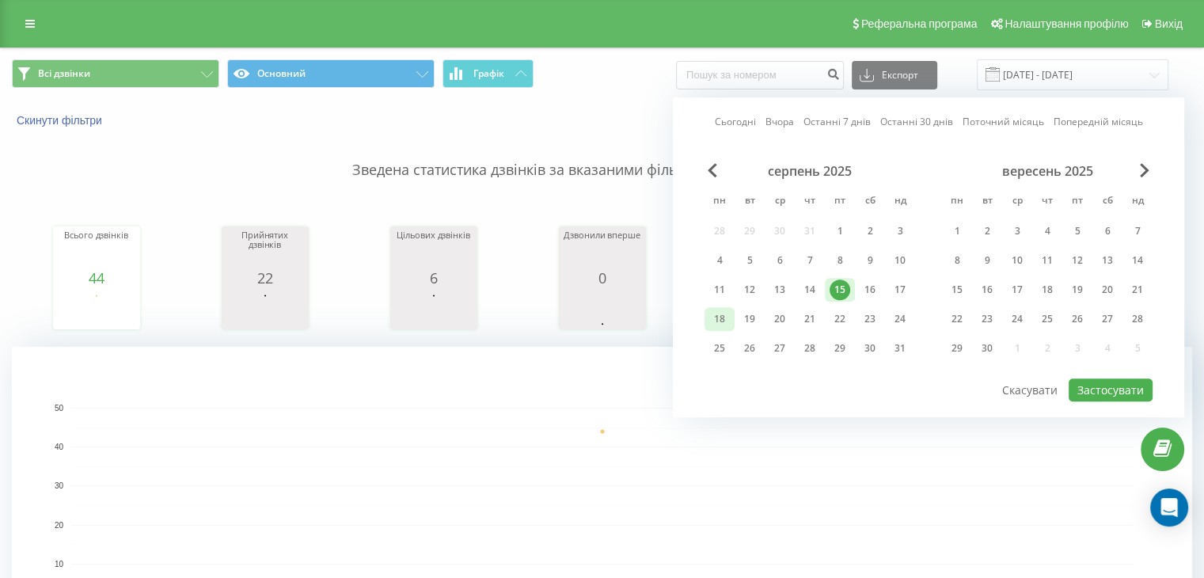
click at [723, 313] on div "18" at bounding box center [719, 319] width 21 height 21
click at [1102, 380] on button "Застосувати" at bounding box center [1111, 389] width 84 height 23
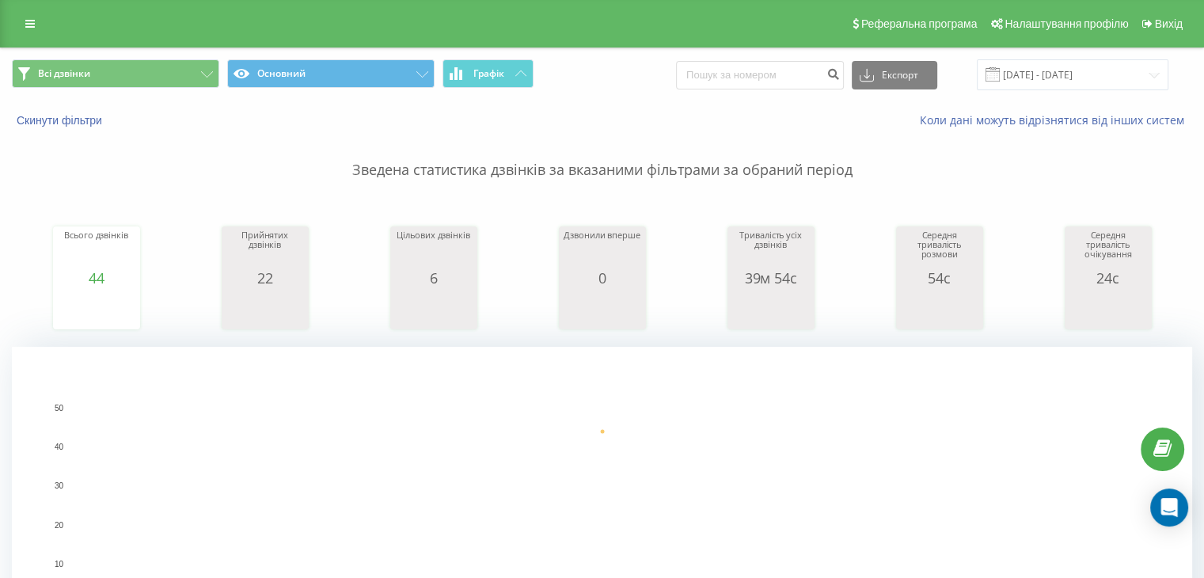
click at [516, 97] on div "Всі дзвінки Основний Графік Експорт .csv .xls .xlsx [DATE] - [DATE]" at bounding box center [602, 74] width 1202 height 53
click at [516, 78] on button "Графік" at bounding box center [487, 73] width 91 height 28
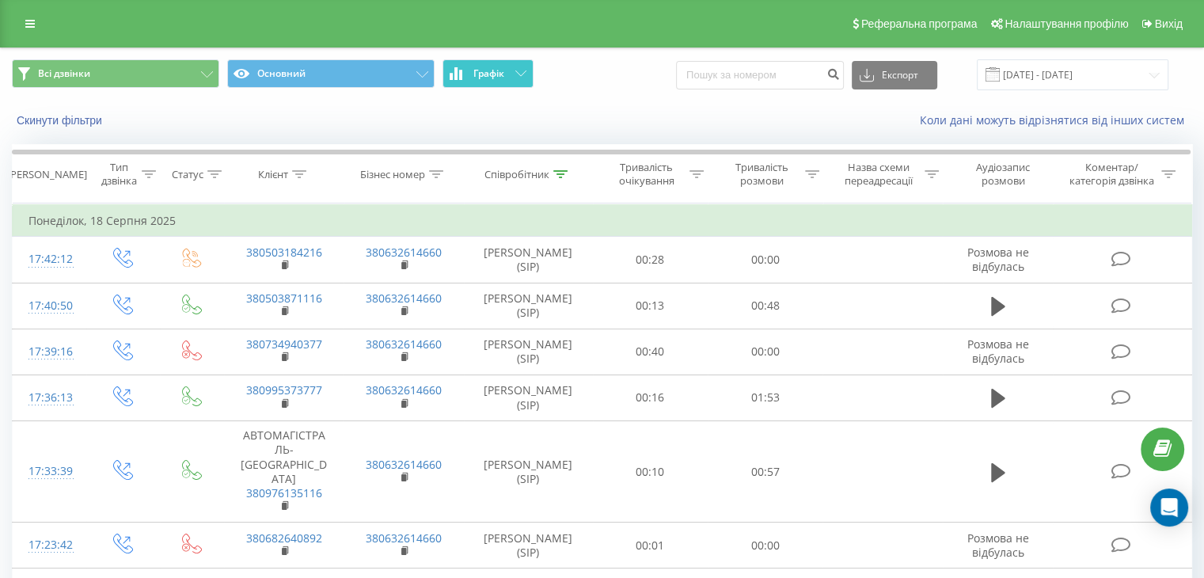
click at [516, 78] on button "Графік" at bounding box center [487, 73] width 91 height 28
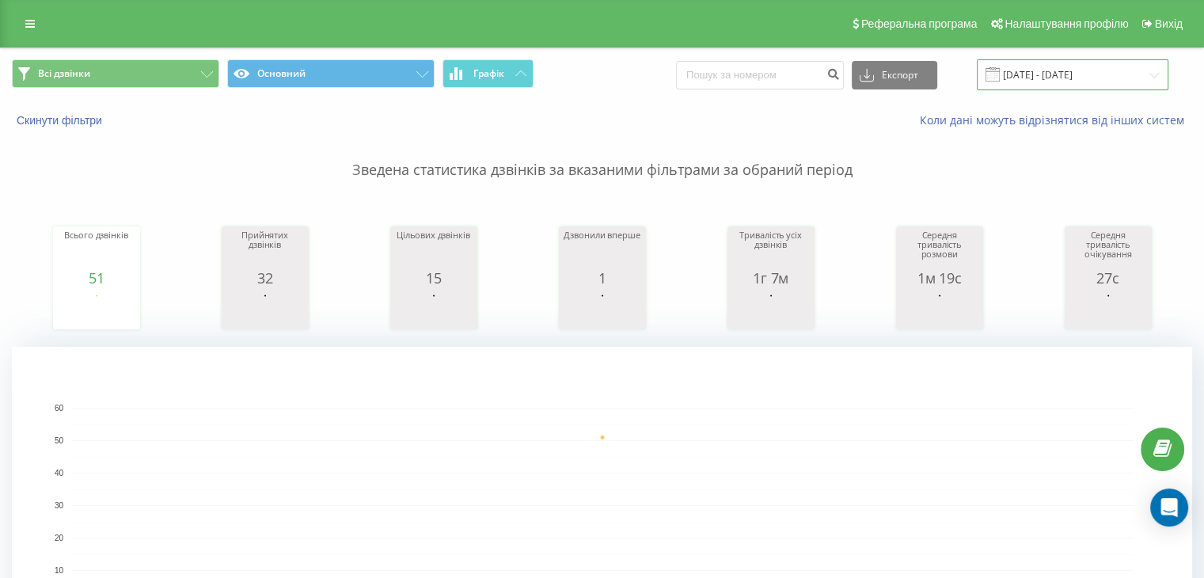
click at [1156, 76] on input "[DATE] - [DATE]" at bounding box center [1073, 74] width 192 height 31
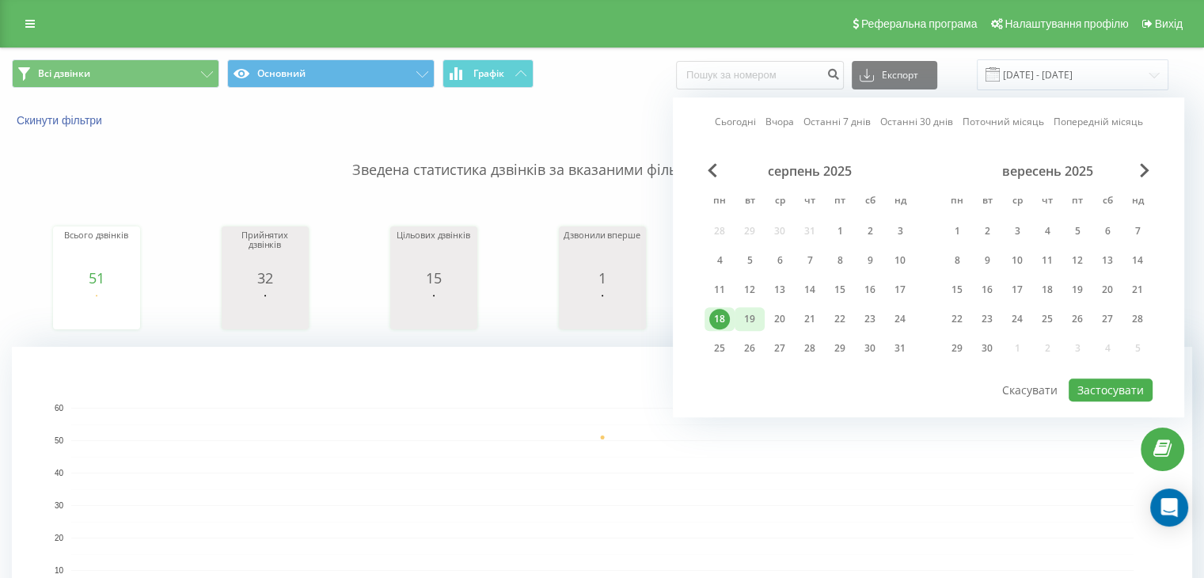
click at [755, 322] on div "19" at bounding box center [749, 319] width 21 height 21
click at [1098, 385] on button "Застосувати" at bounding box center [1111, 389] width 84 height 23
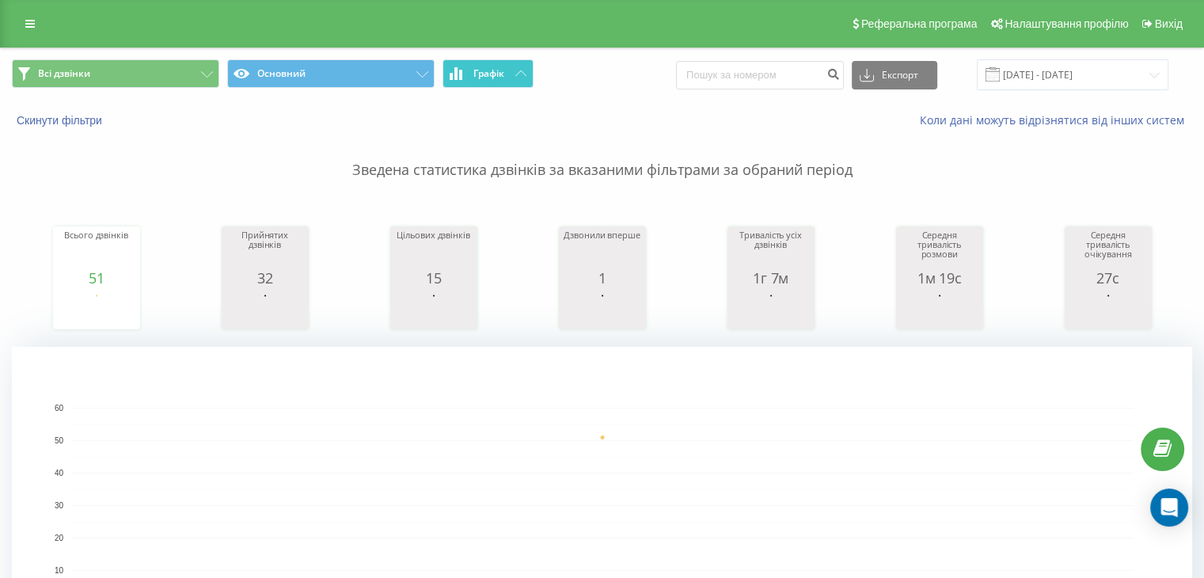
click at [519, 77] on button "Графік" at bounding box center [487, 73] width 91 height 28
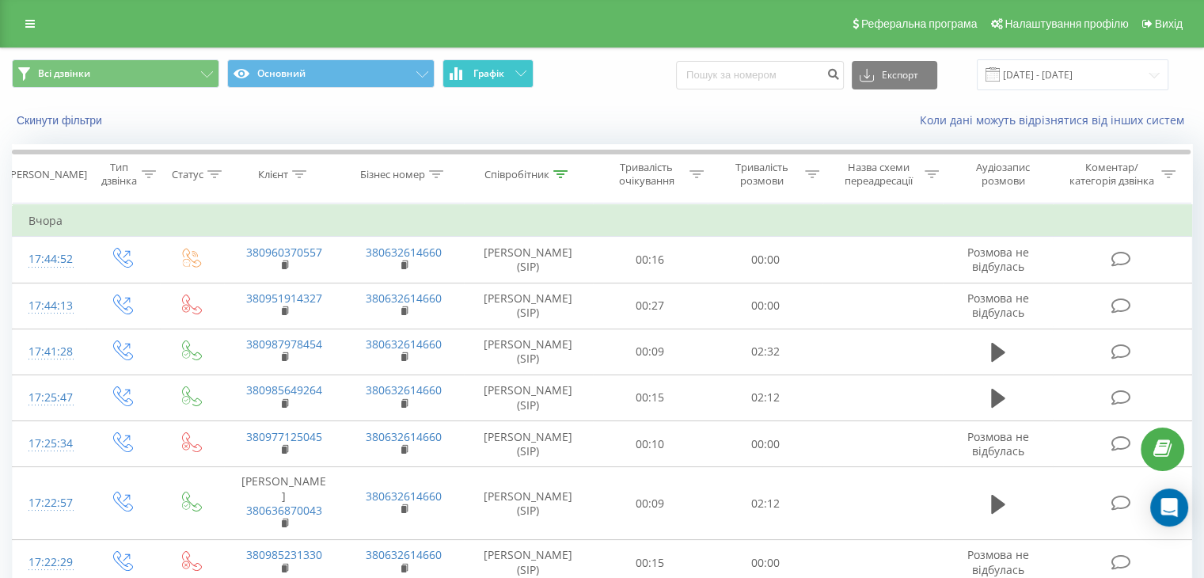
click at [519, 77] on button "Графік" at bounding box center [487, 73] width 91 height 28
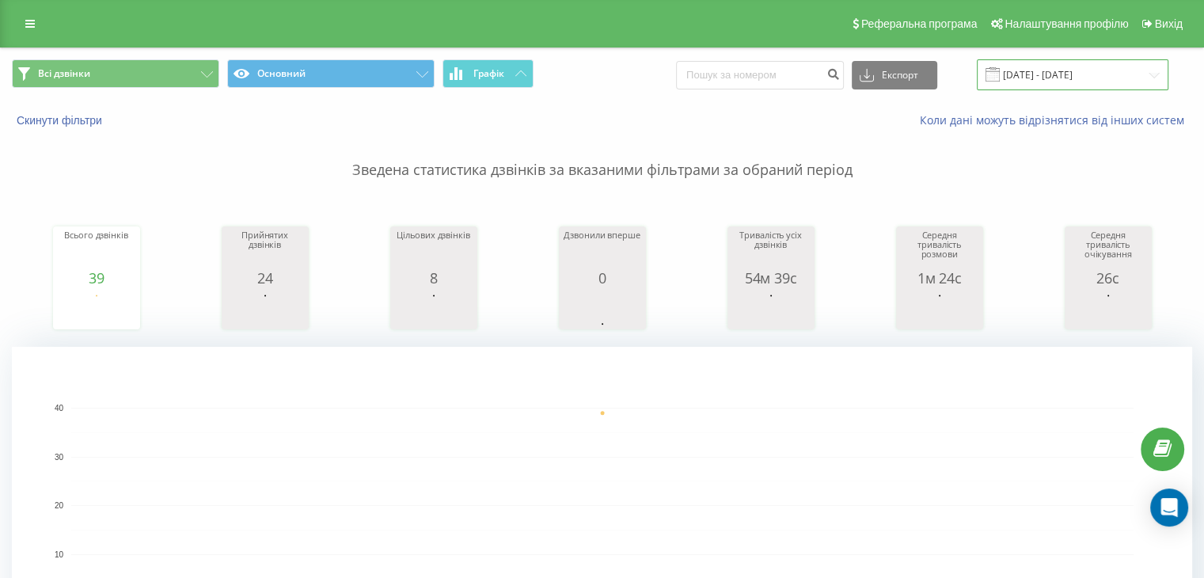
drag, startPoint x: 1146, startPoint y: 70, endPoint x: 1111, endPoint y: 82, distance: 36.8
click at [1146, 70] on input "[DATE] - [DATE]" at bounding box center [1073, 74] width 192 height 31
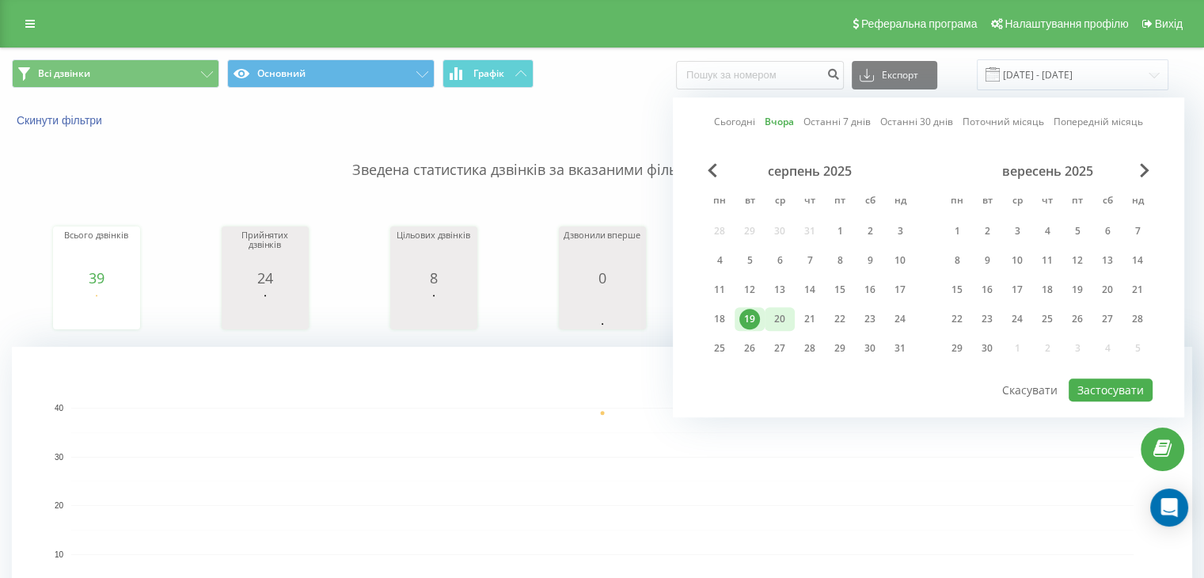
click at [781, 311] on div "20" at bounding box center [779, 319] width 21 height 21
click at [1093, 385] on button "Застосувати" at bounding box center [1111, 389] width 84 height 23
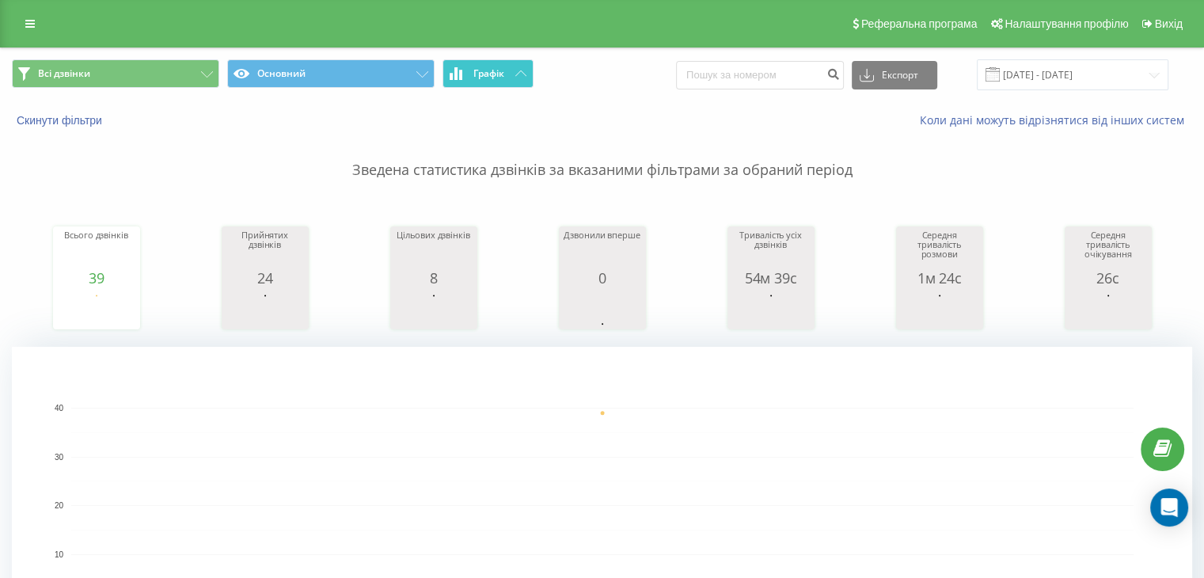
click at [507, 77] on button "Графік" at bounding box center [487, 73] width 91 height 28
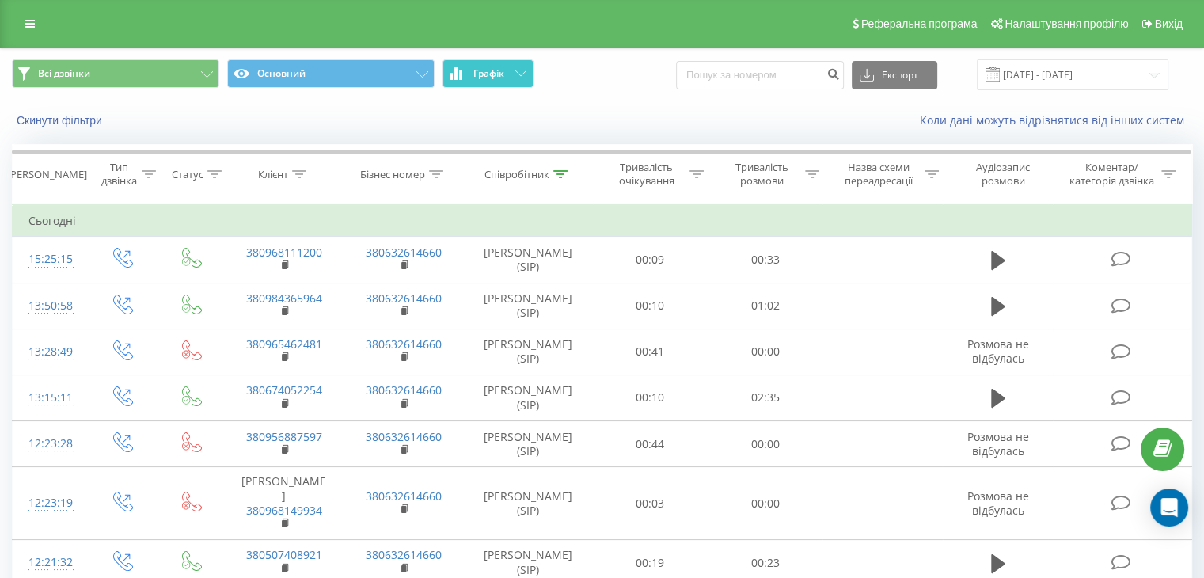
click at [507, 77] on button "Графік" at bounding box center [487, 73] width 91 height 28
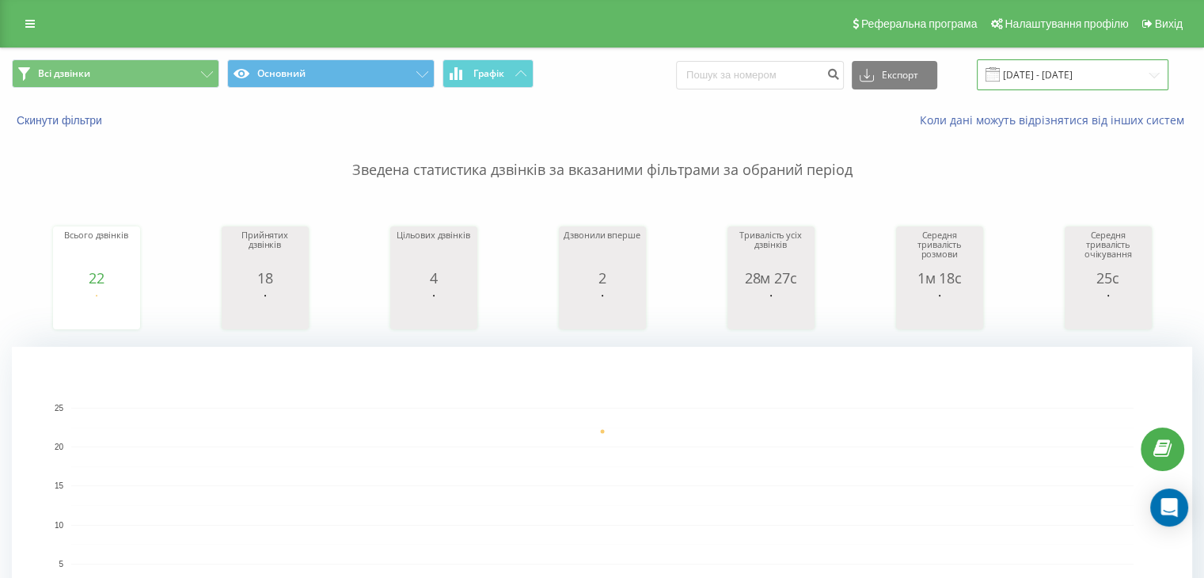
click at [1127, 78] on input "[DATE] - [DATE]" at bounding box center [1073, 74] width 192 height 31
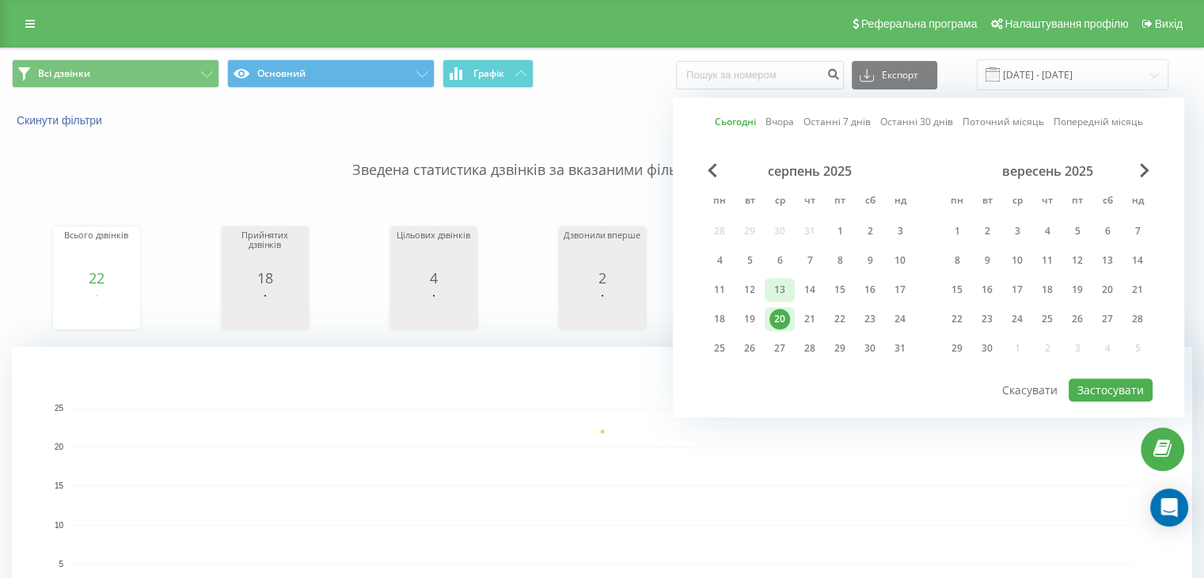
click at [778, 289] on div "13" at bounding box center [779, 289] width 21 height 21
click at [1105, 389] on button "Застосувати" at bounding box center [1111, 389] width 84 height 23
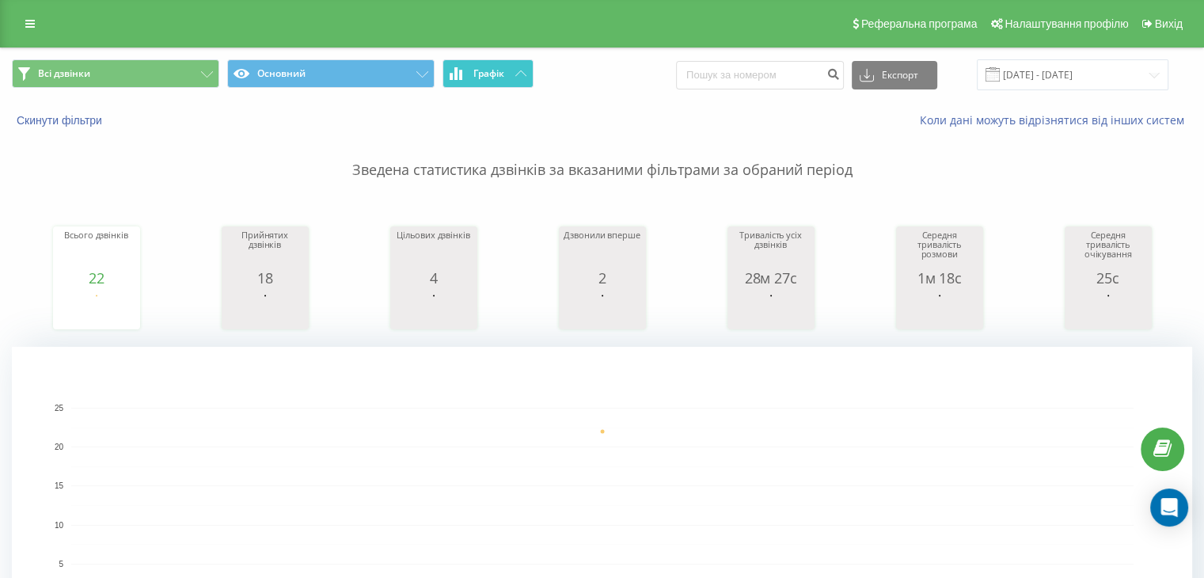
click at [512, 82] on button "Графік" at bounding box center [487, 73] width 91 height 28
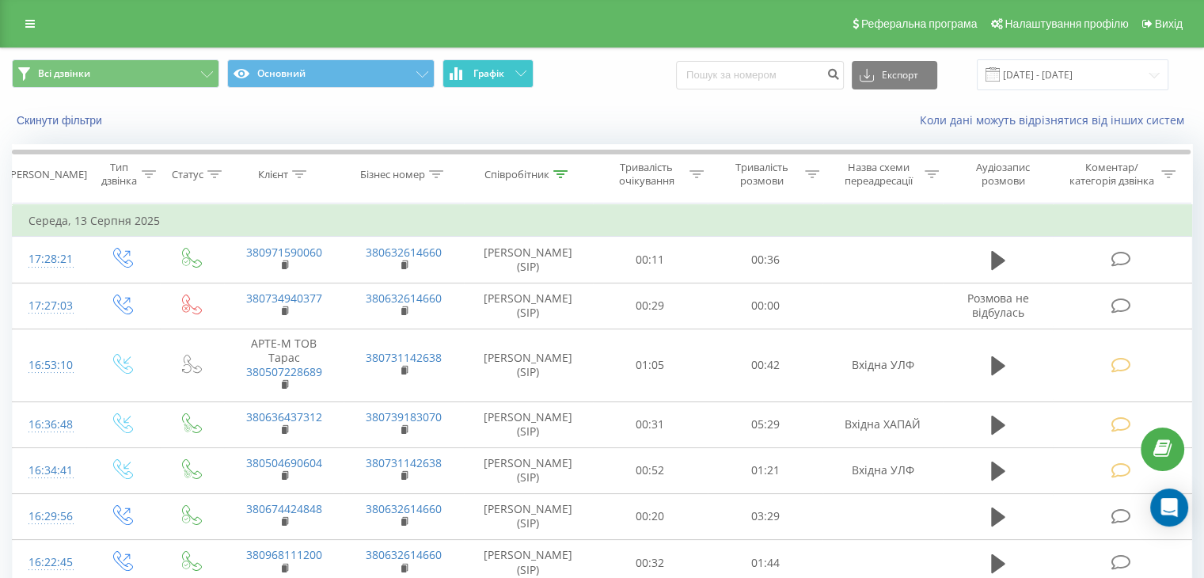
click at [512, 82] on button "Графік" at bounding box center [487, 73] width 91 height 28
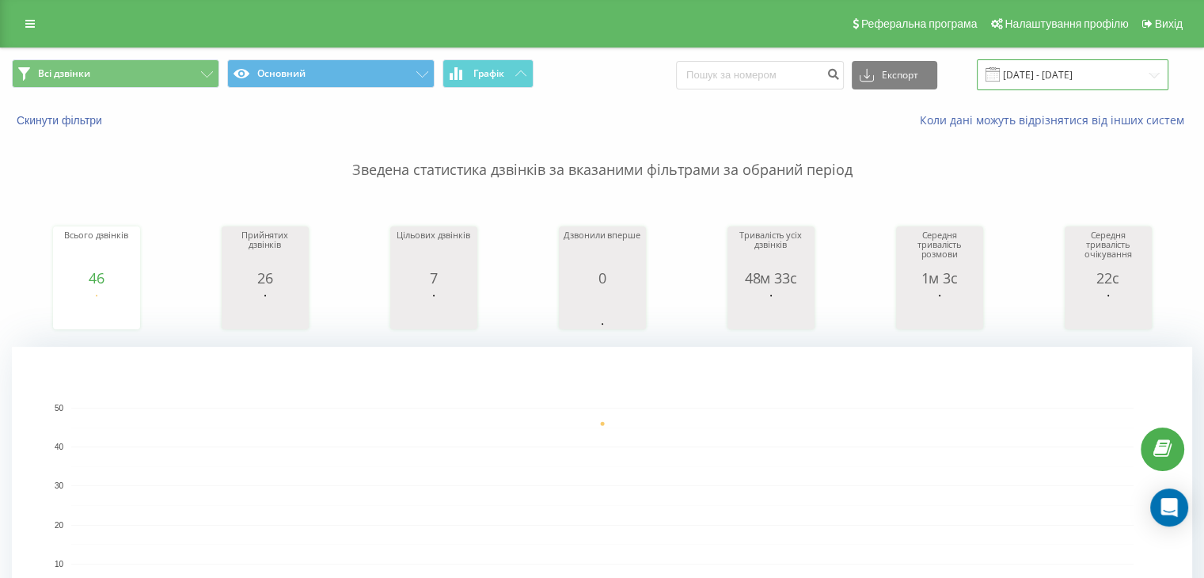
click at [1121, 74] on input "[DATE] - [DATE]" at bounding box center [1073, 74] width 192 height 31
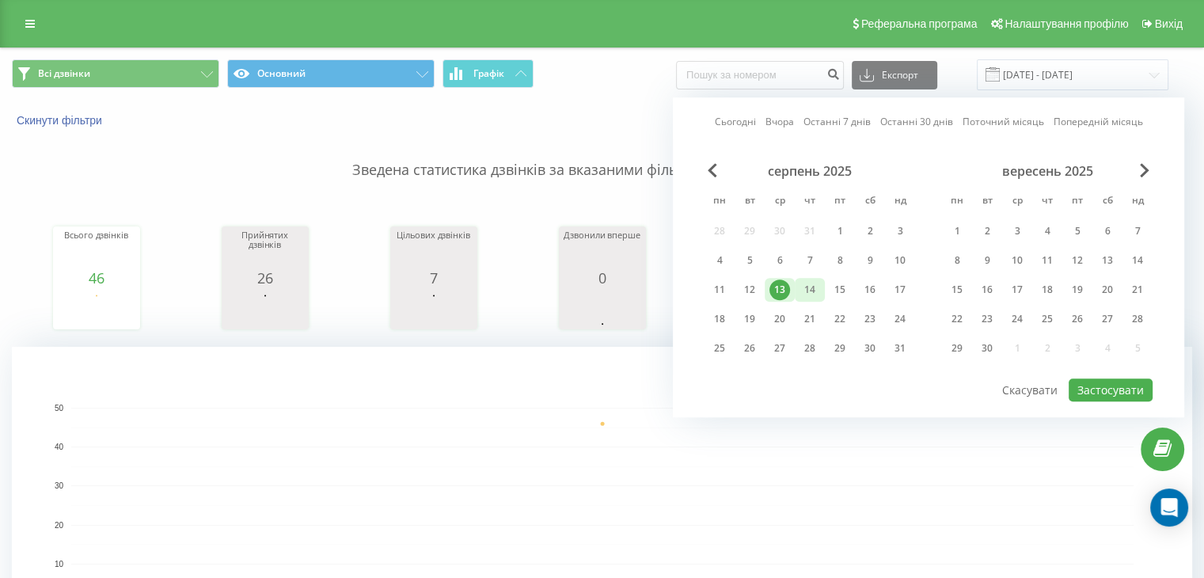
click at [807, 283] on div "14" at bounding box center [809, 289] width 21 height 21
click at [1092, 382] on button "Застосувати" at bounding box center [1111, 389] width 84 height 23
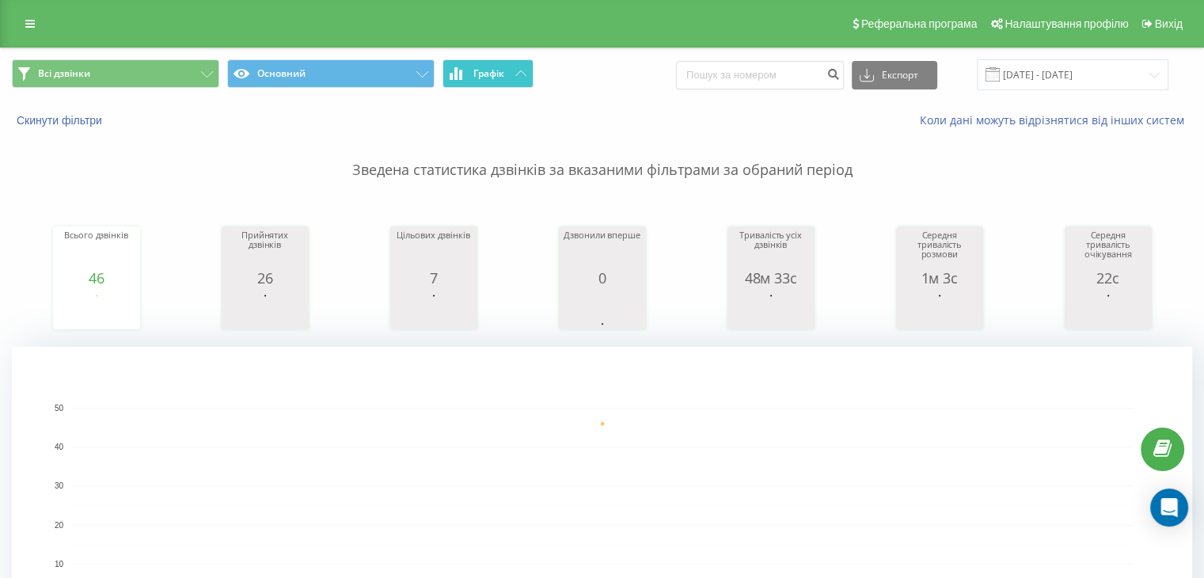
click at [515, 81] on button "Графік" at bounding box center [487, 73] width 91 height 28
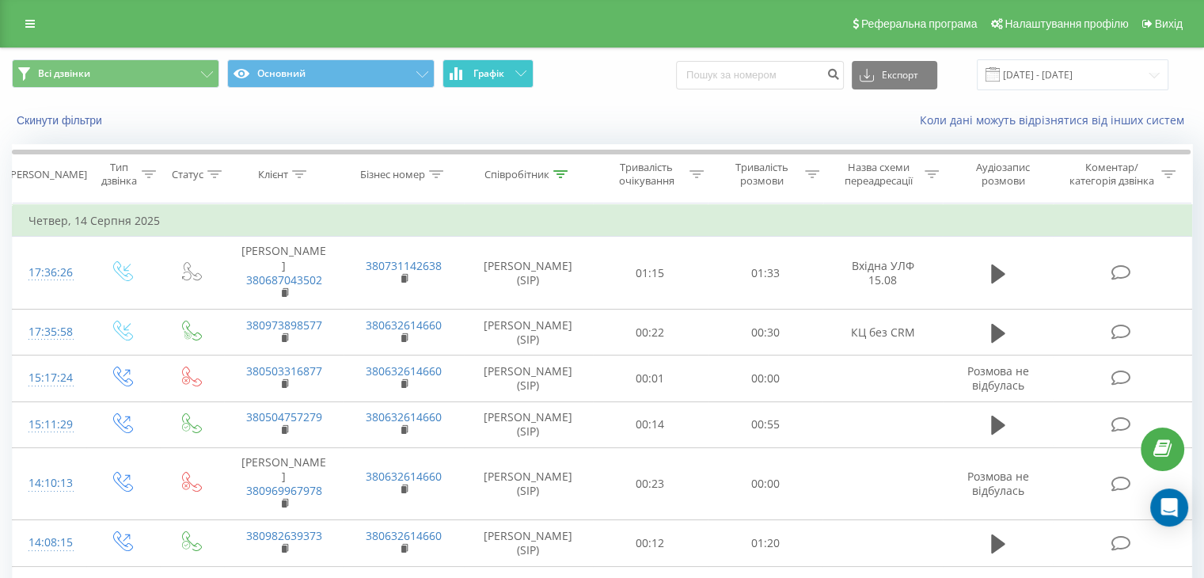
click at [515, 81] on button "Графік" at bounding box center [487, 73] width 91 height 28
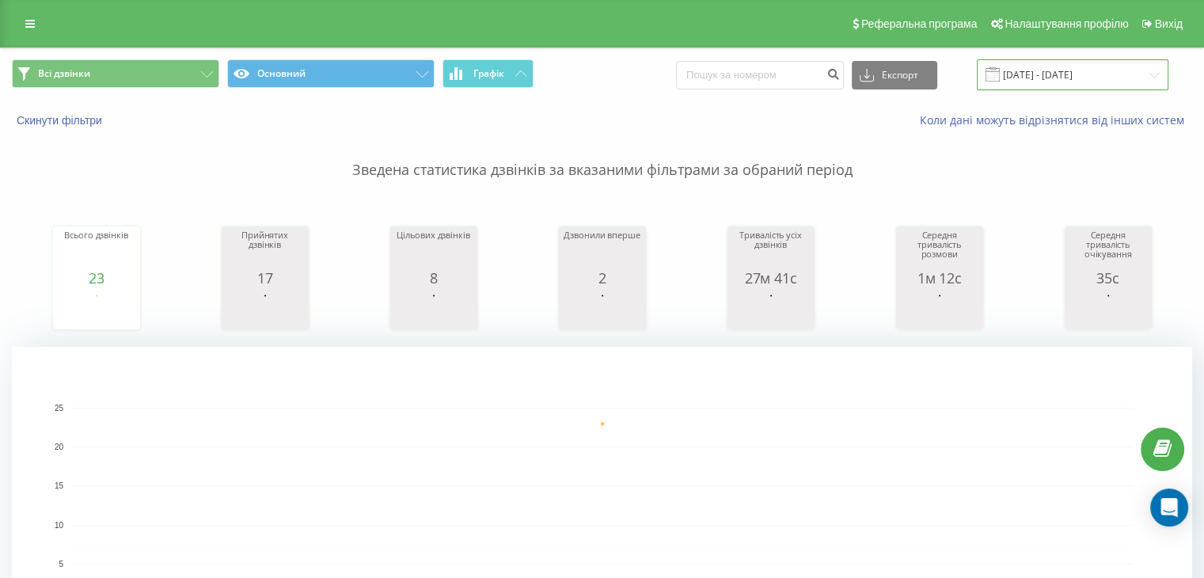
click at [1145, 67] on input "[DATE] - [DATE]" at bounding box center [1073, 74] width 192 height 31
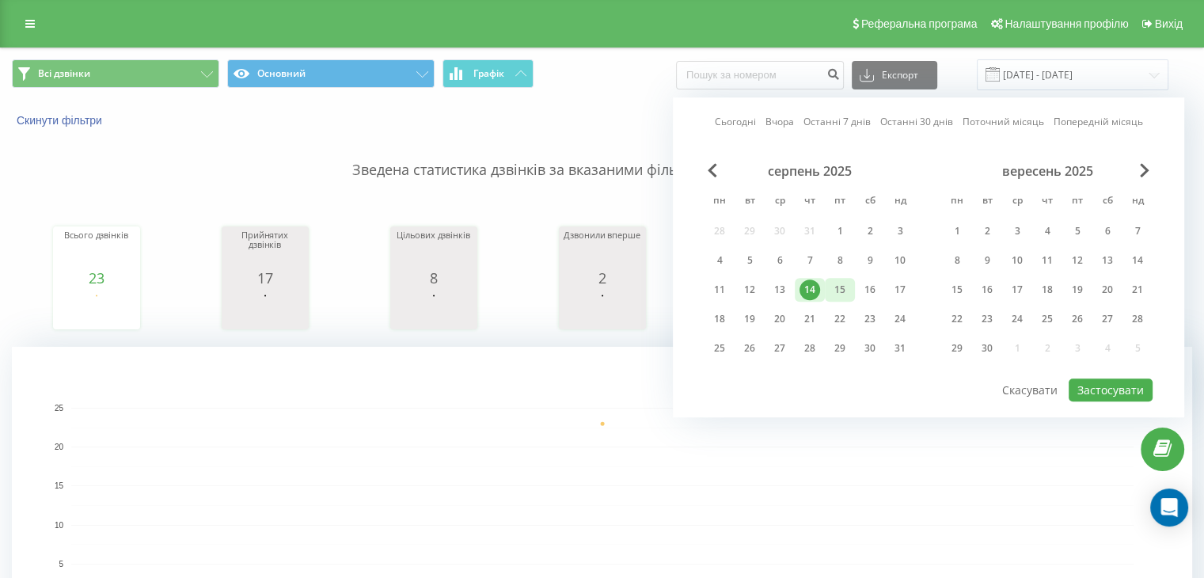
click at [843, 287] on div "15" at bounding box center [840, 289] width 21 height 21
click at [1133, 392] on button "Застосувати" at bounding box center [1111, 389] width 84 height 23
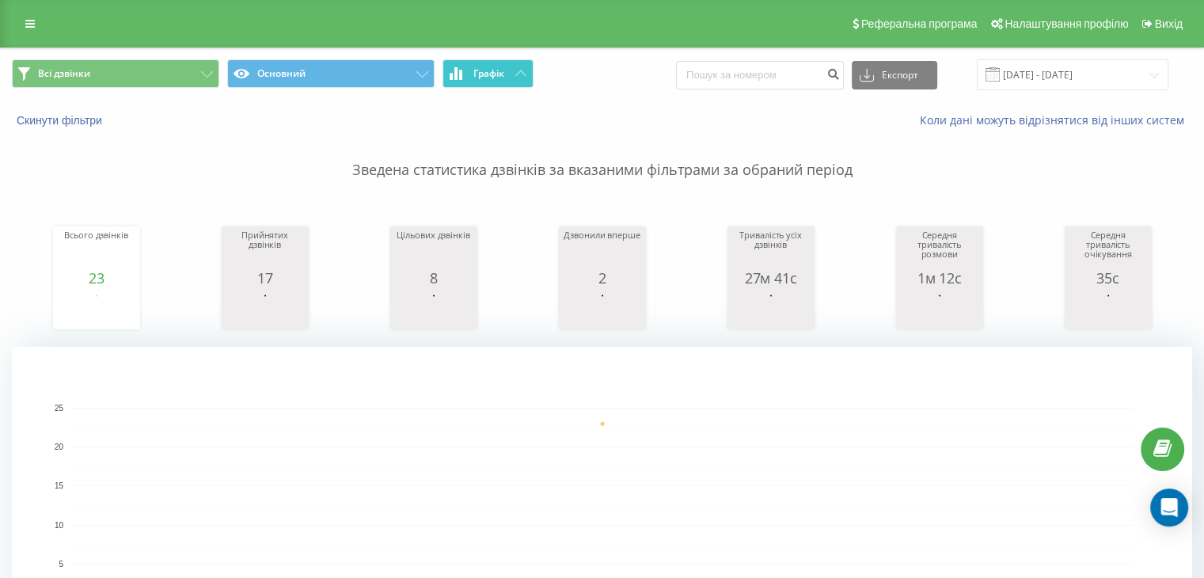
click at [468, 83] on button "Графік" at bounding box center [487, 73] width 91 height 28
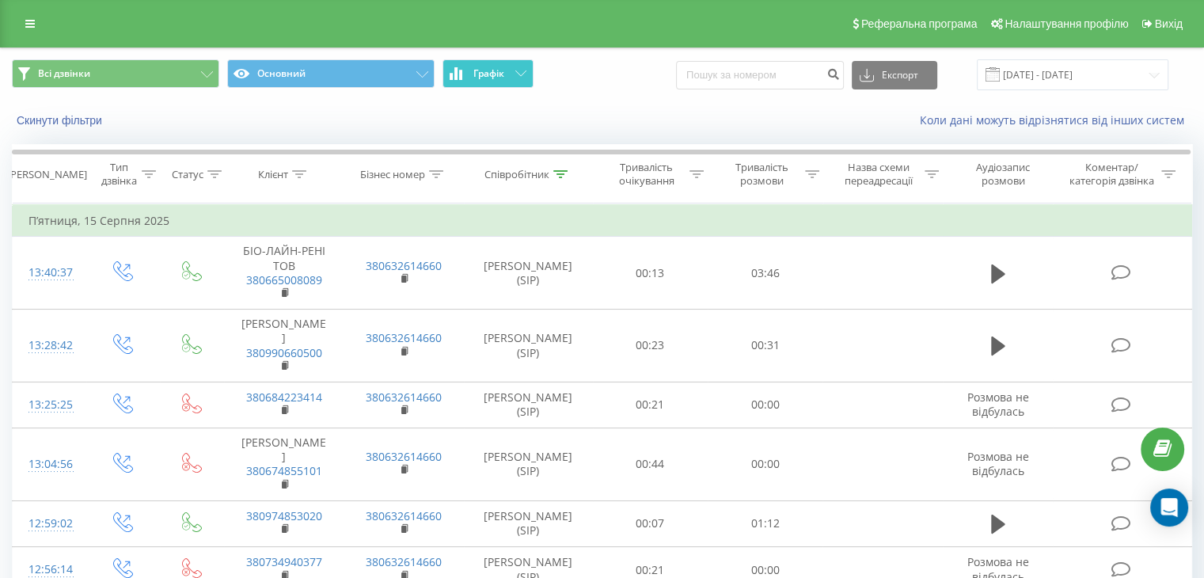
click at [468, 83] on button "Графік" at bounding box center [487, 73] width 91 height 28
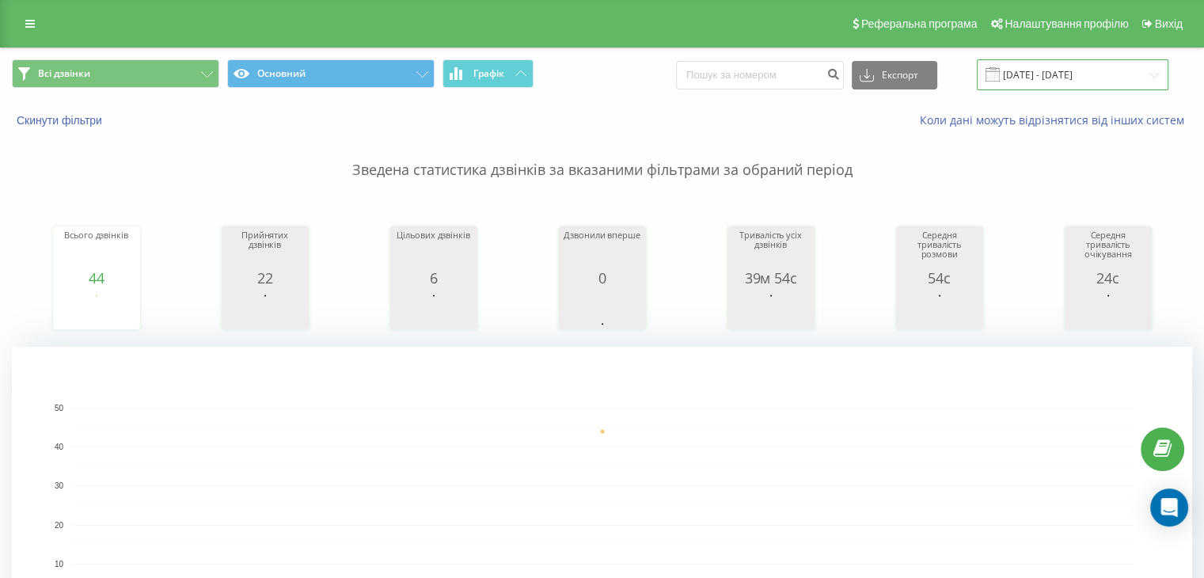
click at [1152, 80] on input "[DATE] - [DATE]" at bounding box center [1073, 74] width 192 height 31
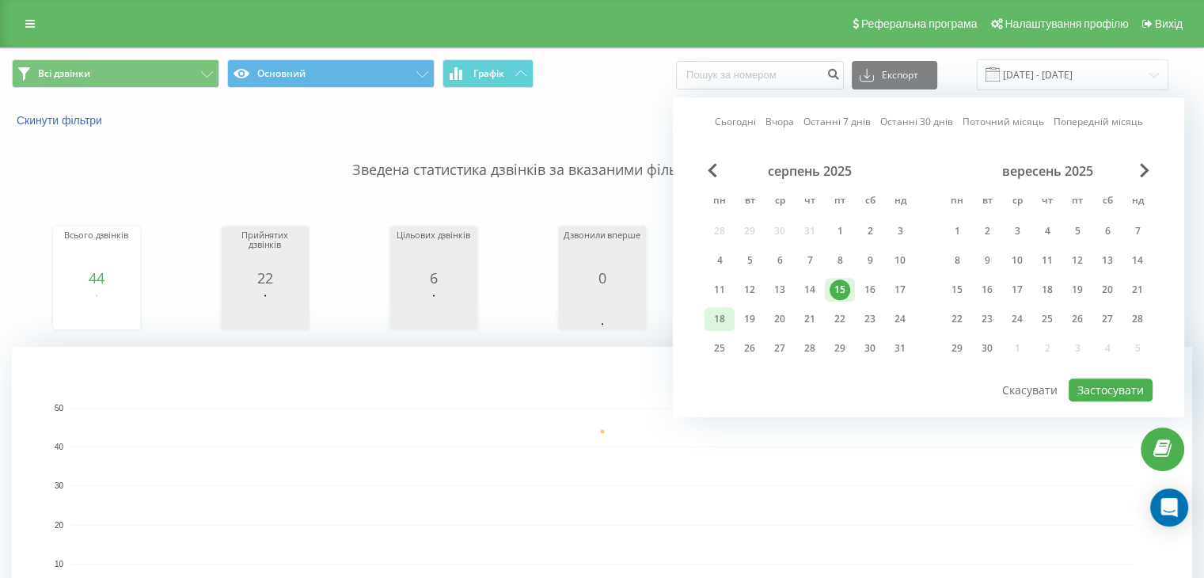
click at [721, 320] on div "18" at bounding box center [719, 319] width 21 height 21
click at [1109, 381] on button "Застосувати" at bounding box center [1111, 389] width 84 height 23
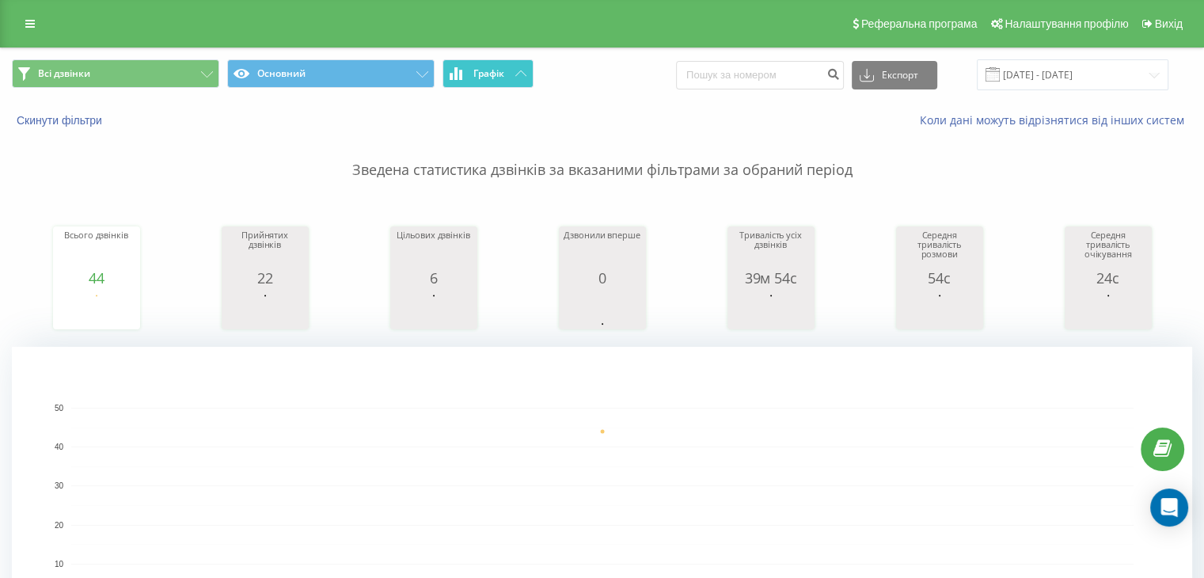
click at [517, 78] on button "Графік" at bounding box center [487, 73] width 91 height 28
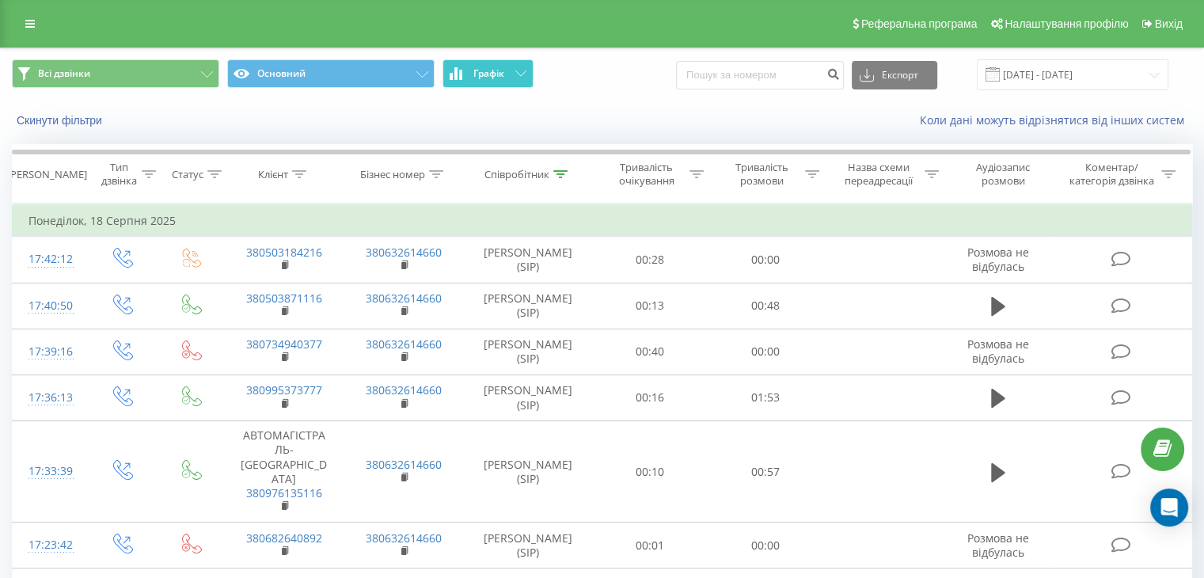
click at [517, 78] on button "Графік" at bounding box center [487, 73] width 91 height 28
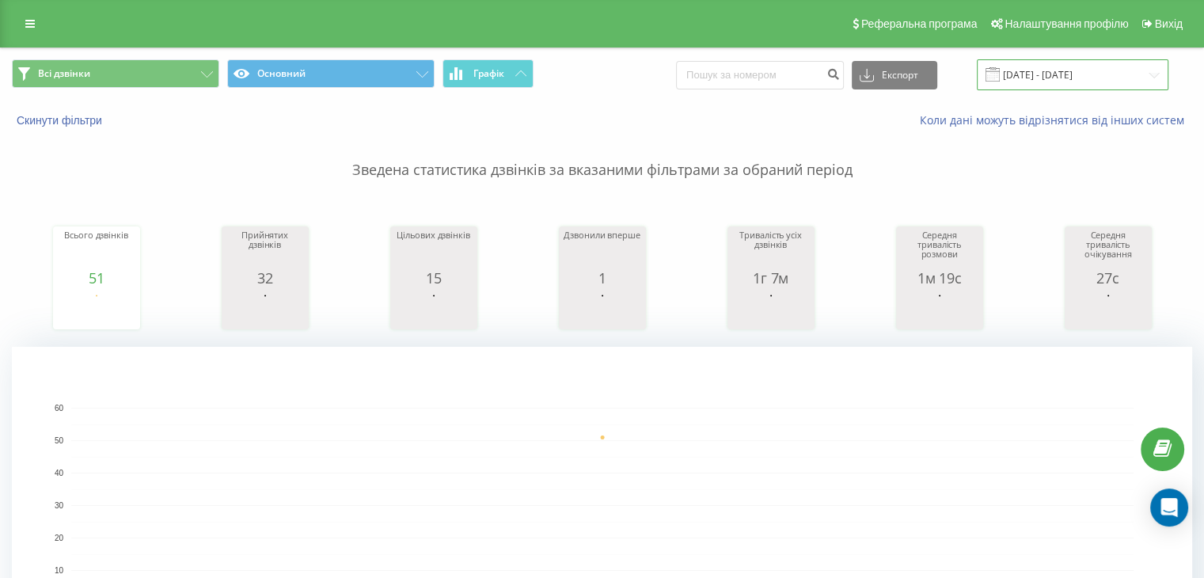
click at [1156, 70] on input "[DATE] - [DATE]" at bounding box center [1073, 74] width 192 height 31
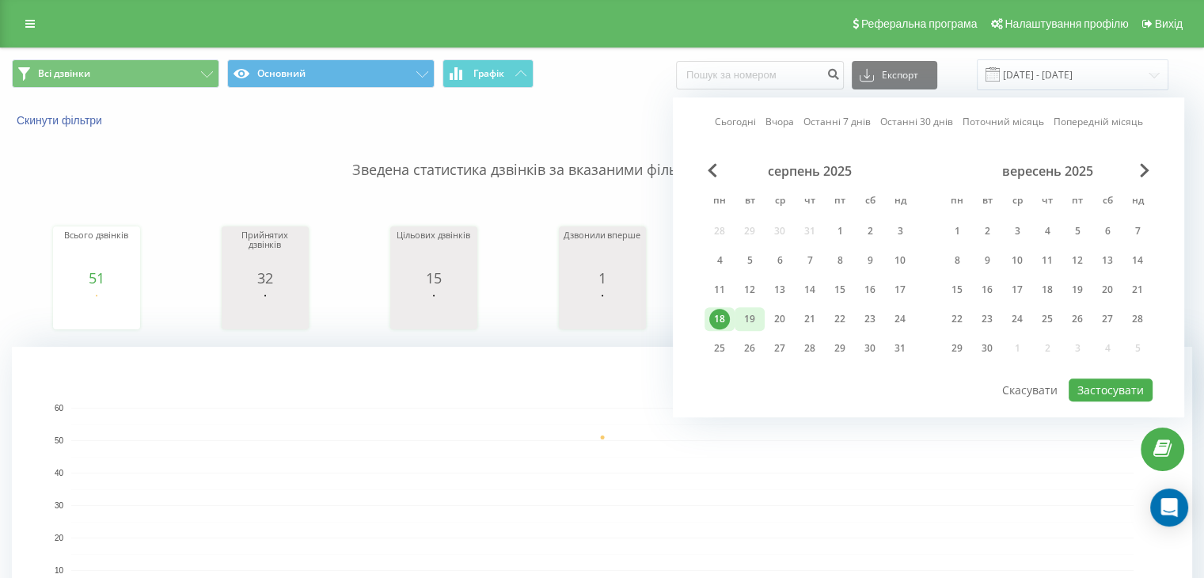
click at [755, 323] on div "19" at bounding box center [749, 319] width 21 height 21
click at [1089, 388] on button "Застосувати" at bounding box center [1111, 389] width 84 height 23
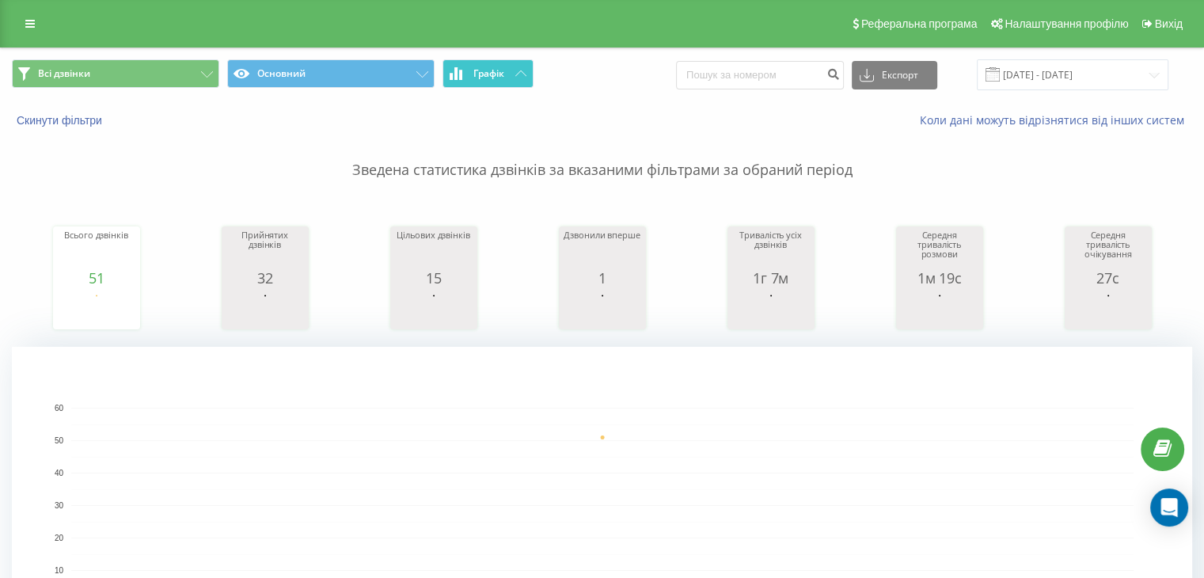
click at [526, 74] on button "Графік" at bounding box center [487, 73] width 91 height 28
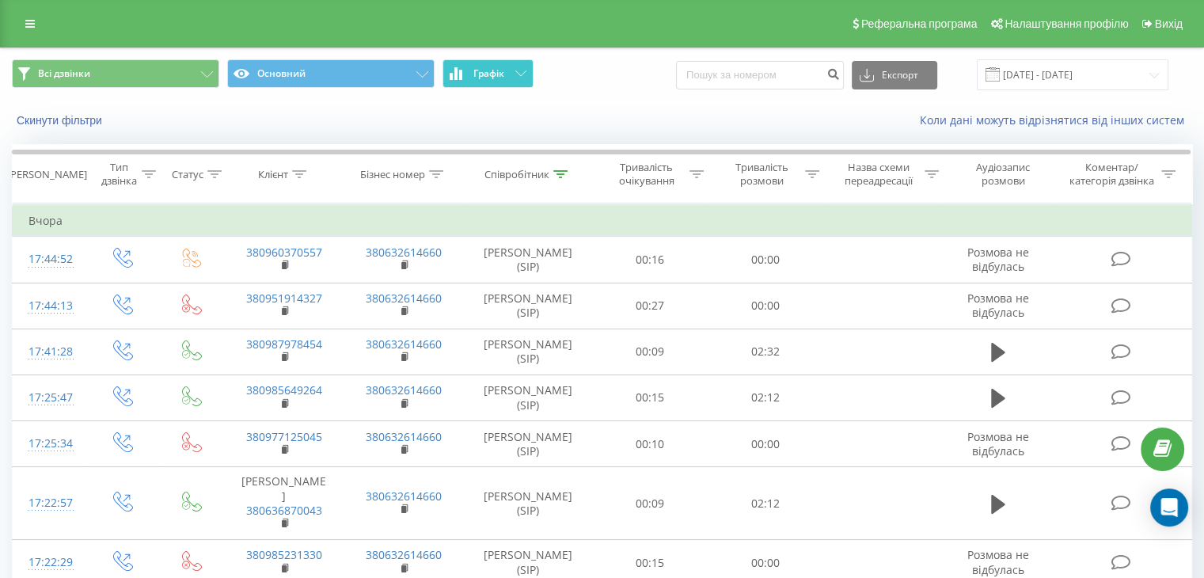
click at [526, 74] on button "Графік" at bounding box center [487, 73] width 91 height 28
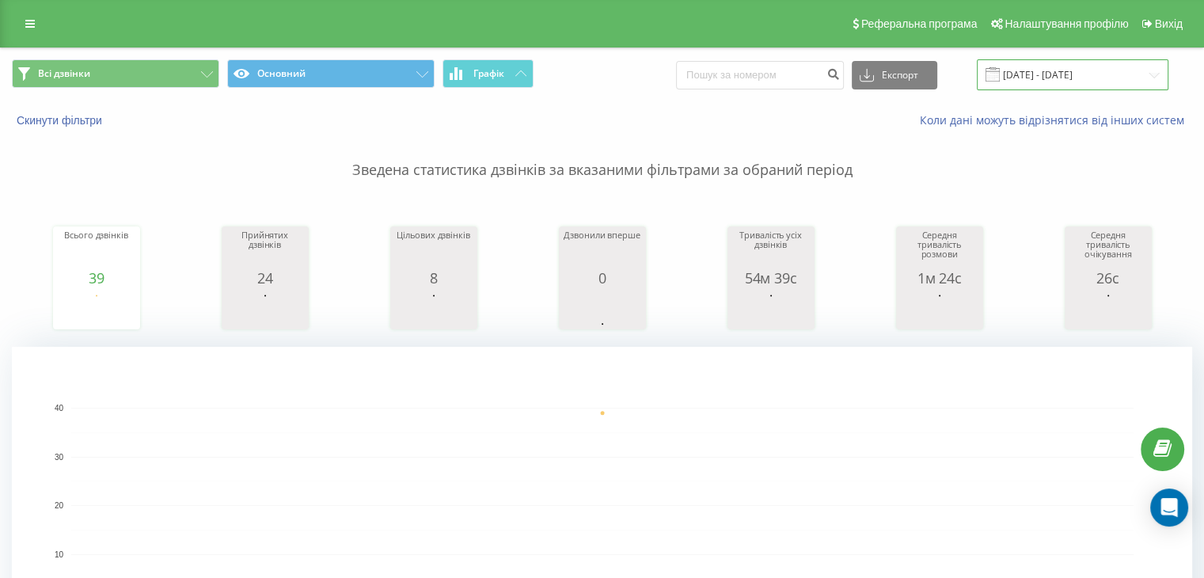
click at [1162, 66] on input "[DATE] - [DATE]" at bounding box center [1073, 74] width 192 height 31
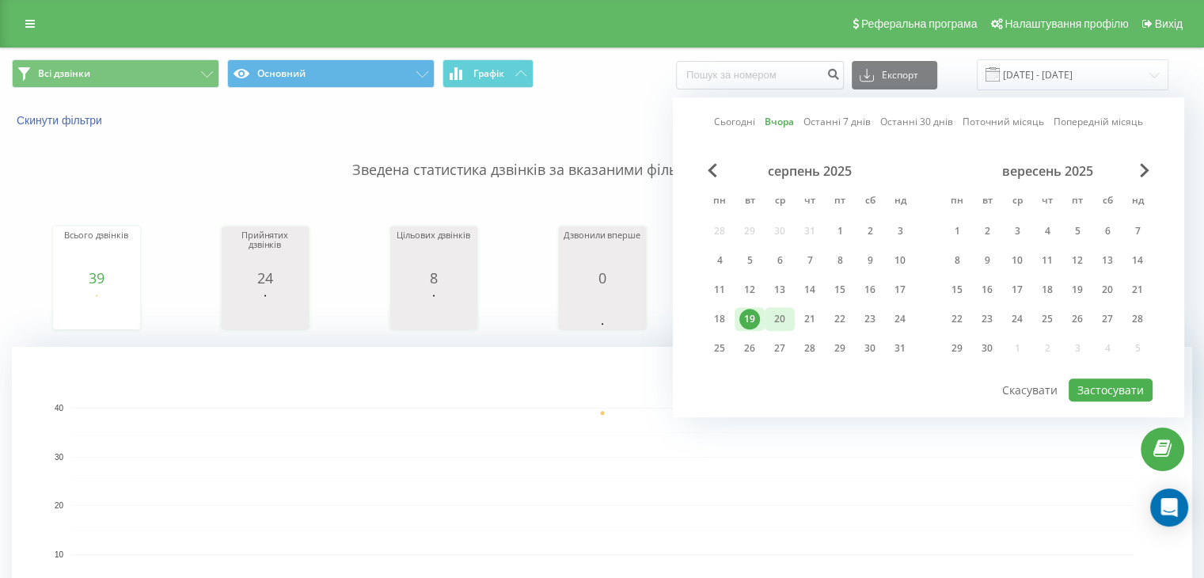
click at [775, 318] on div "20" at bounding box center [779, 319] width 21 height 21
click at [1116, 393] on button "Застосувати" at bounding box center [1111, 389] width 84 height 23
type input "[DATE] - [DATE]"
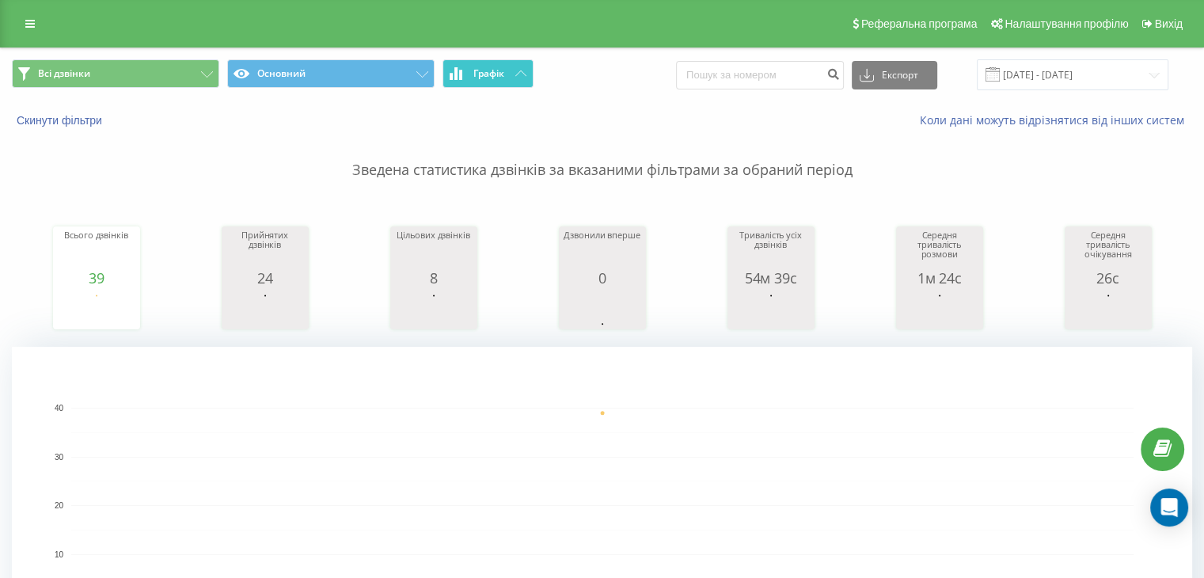
click at [518, 78] on button "Графік" at bounding box center [487, 73] width 91 height 28
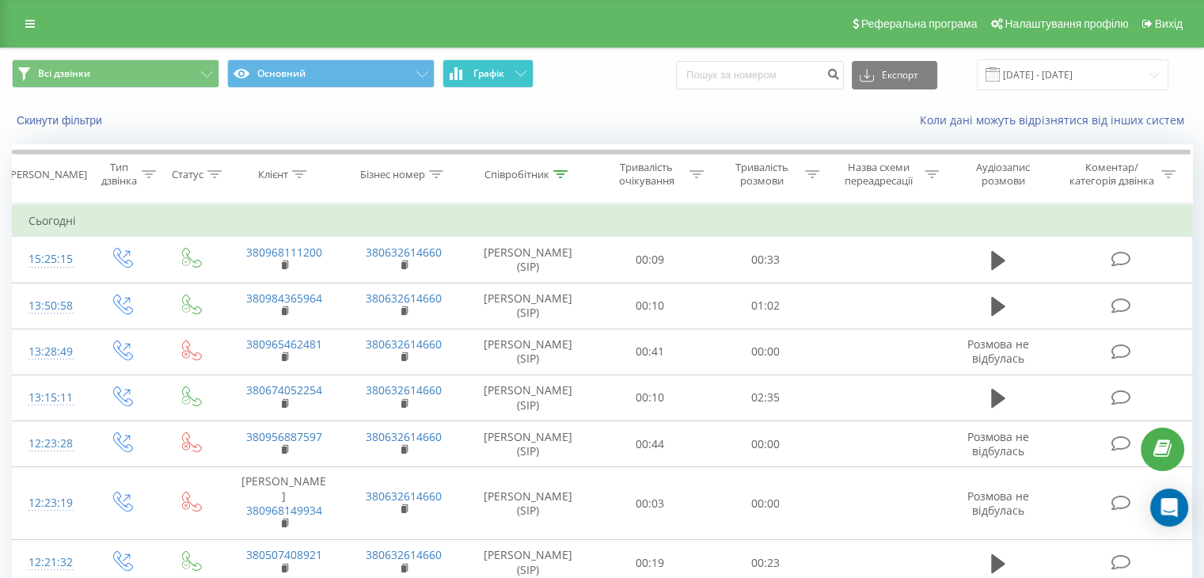
click at [518, 78] on button "Графік" at bounding box center [487, 73] width 91 height 28
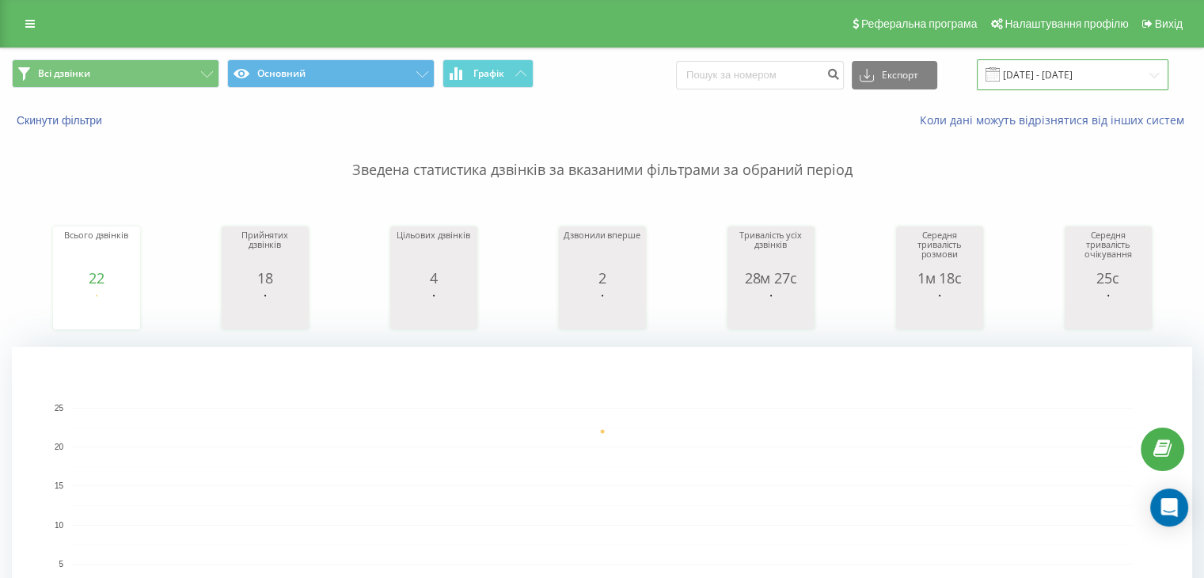
click at [1146, 85] on input "[DATE] - [DATE]" at bounding box center [1073, 74] width 192 height 31
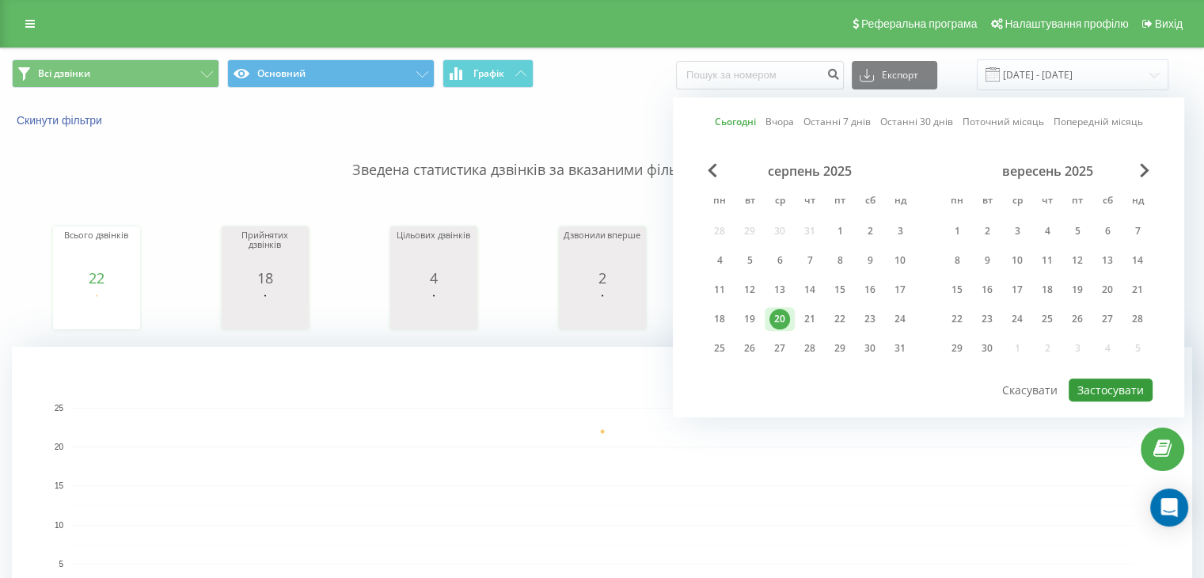
click at [1114, 391] on button "Застосувати" at bounding box center [1111, 389] width 84 height 23
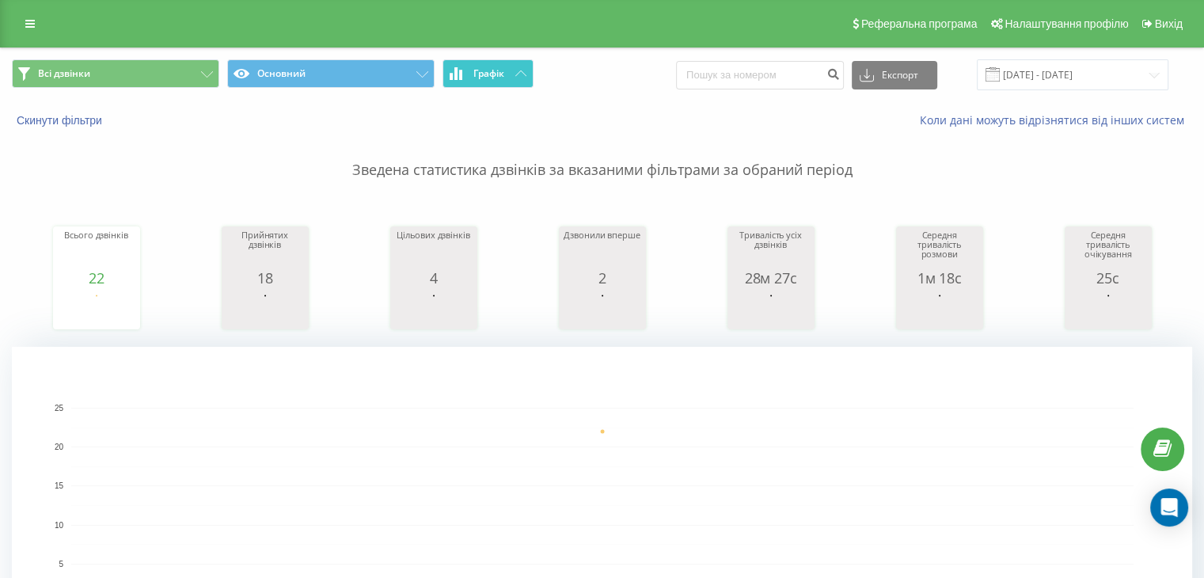
click at [511, 70] on button "Графік" at bounding box center [487, 73] width 91 height 28
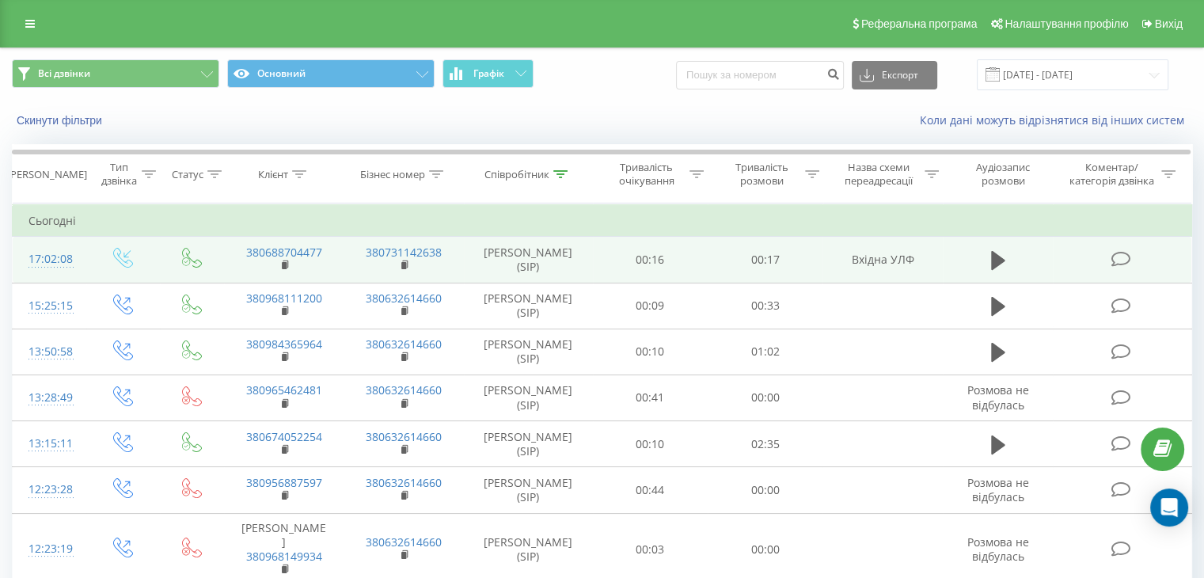
click at [1115, 257] on icon at bounding box center [1121, 259] width 20 height 17
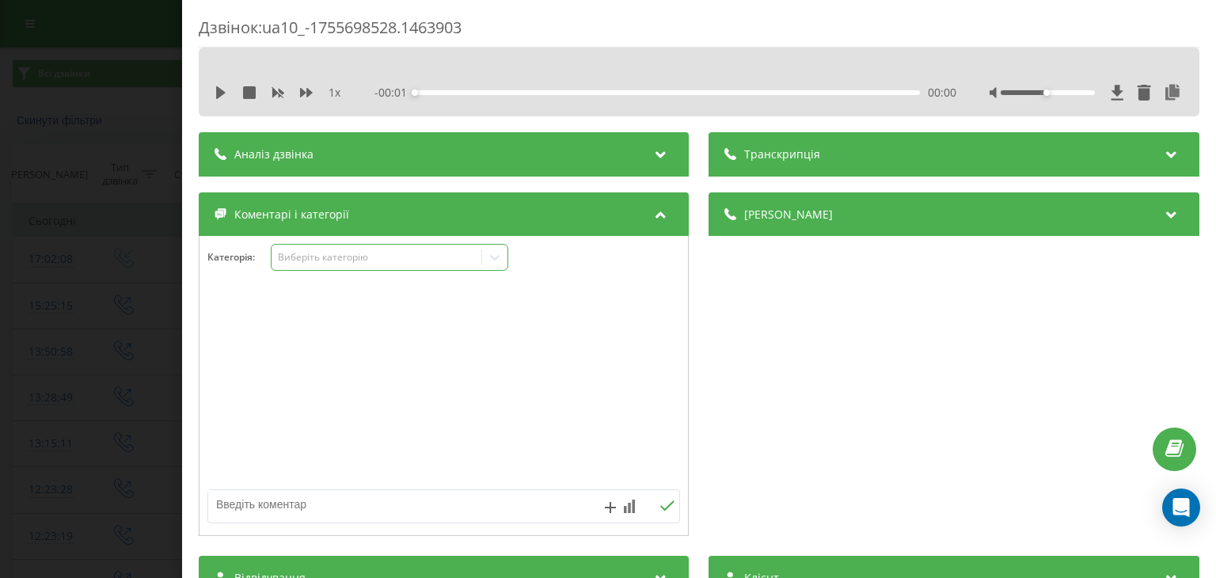
click at [439, 254] on div "Виберіть категорію" at bounding box center [377, 257] width 198 height 13
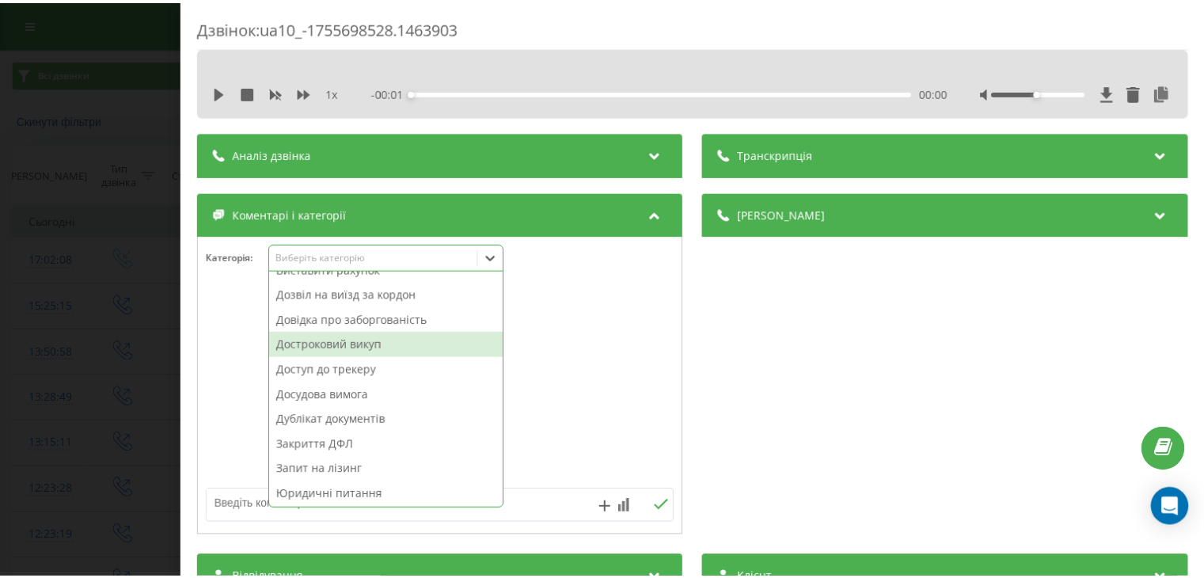
scroll to position [158, 0]
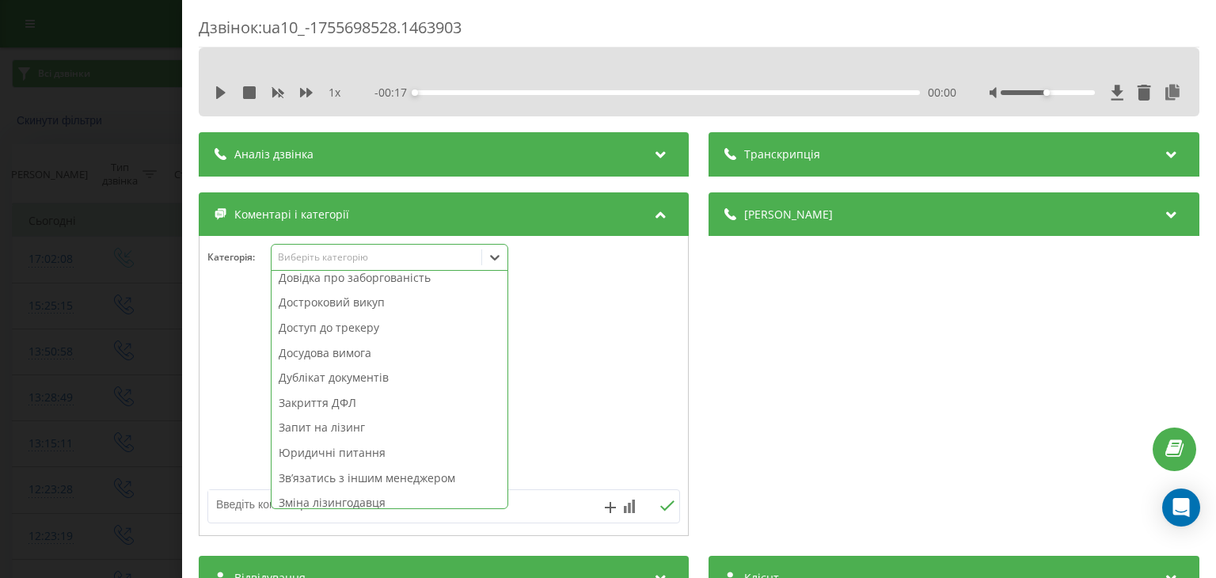
click at [406, 473] on div "Звʼязатись з іншим менеджером" at bounding box center [389, 477] width 236 height 25
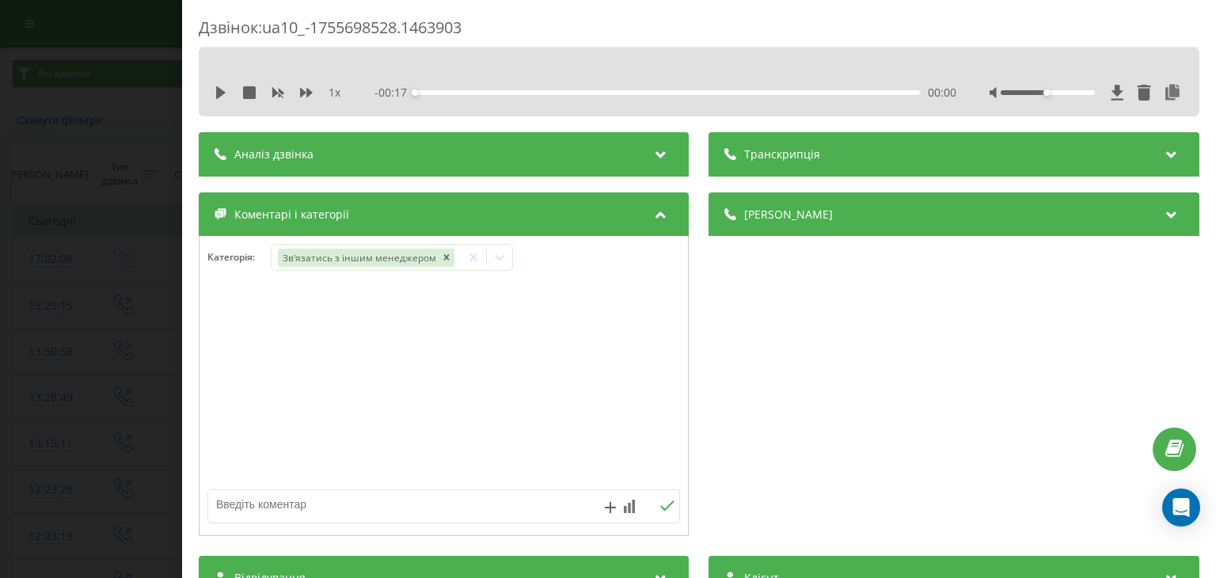
click at [131, 135] on div "Дзвінок : ua10_-1755698528.1463903 1 x - 00:17 00:00 00:00 Транскрипція Для AI-…" at bounding box center [608, 289] width 1216 height 578
